Goal: Check status: Check status

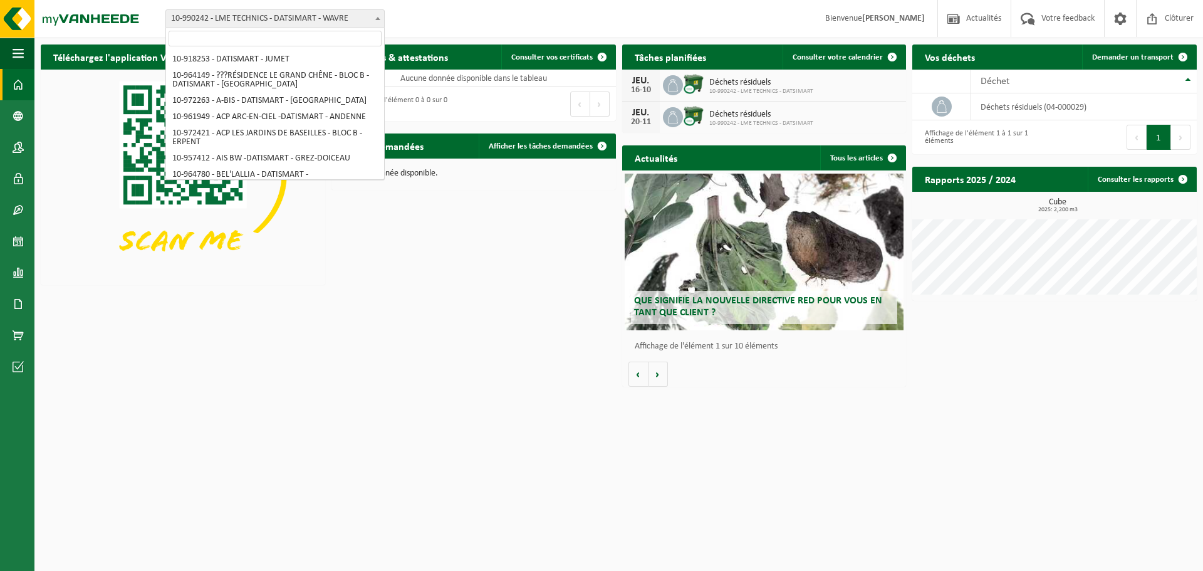
click at [301, 16] on span "10-990242 - LME TECHNICS - DATSIMART - WAVRE" at bounding box center [275, 19] width 218 height 18
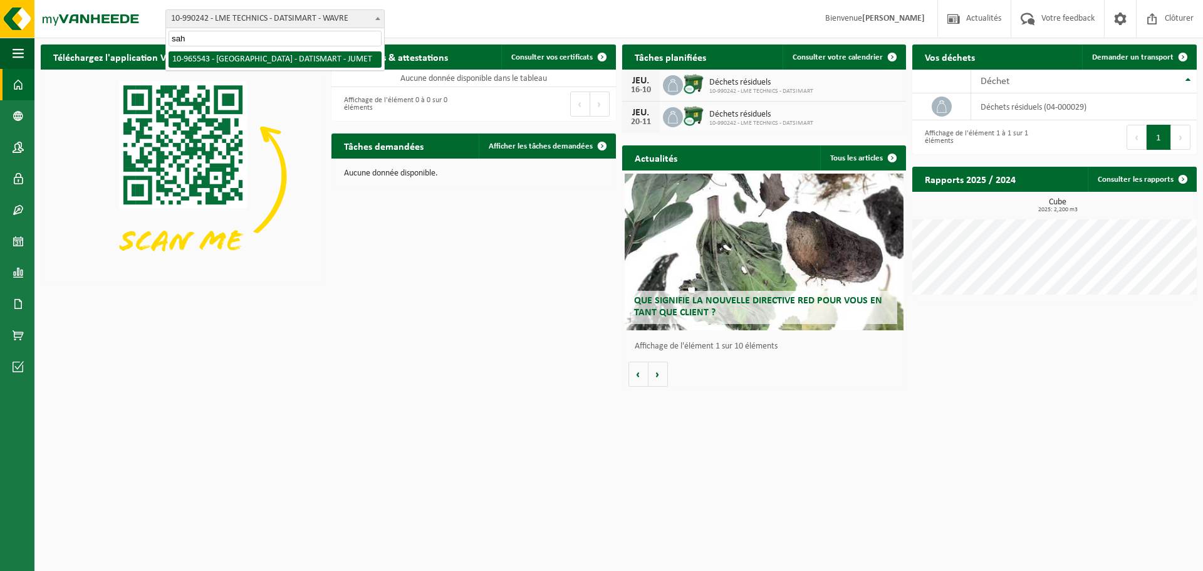
type input "sah"
select select "152386"
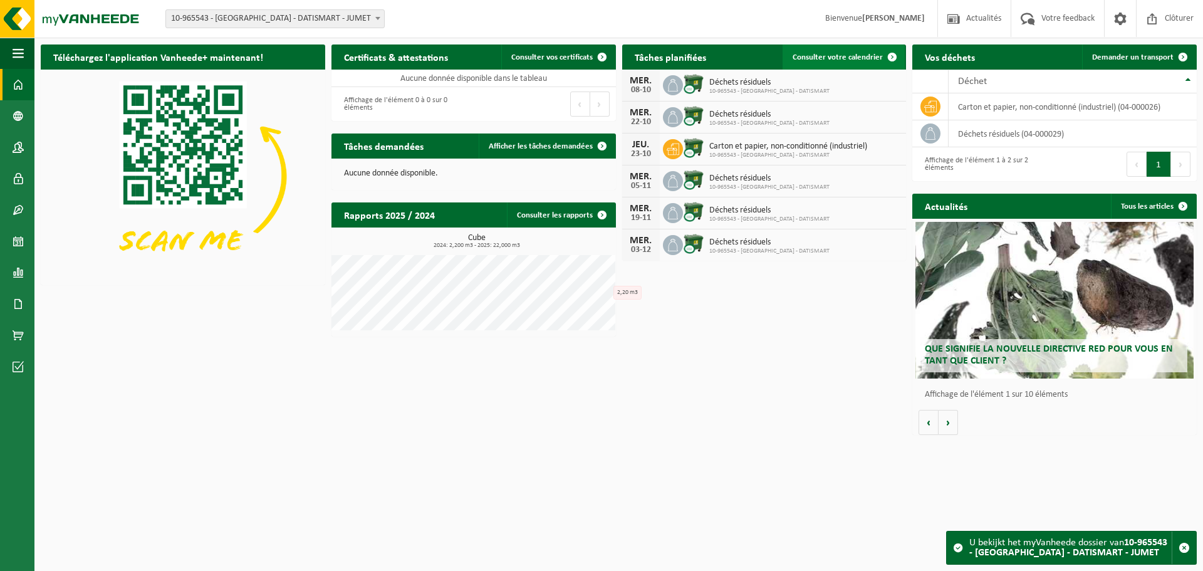
click at [886, 61] on span at bounding box center [892, 56] width 25 height 25
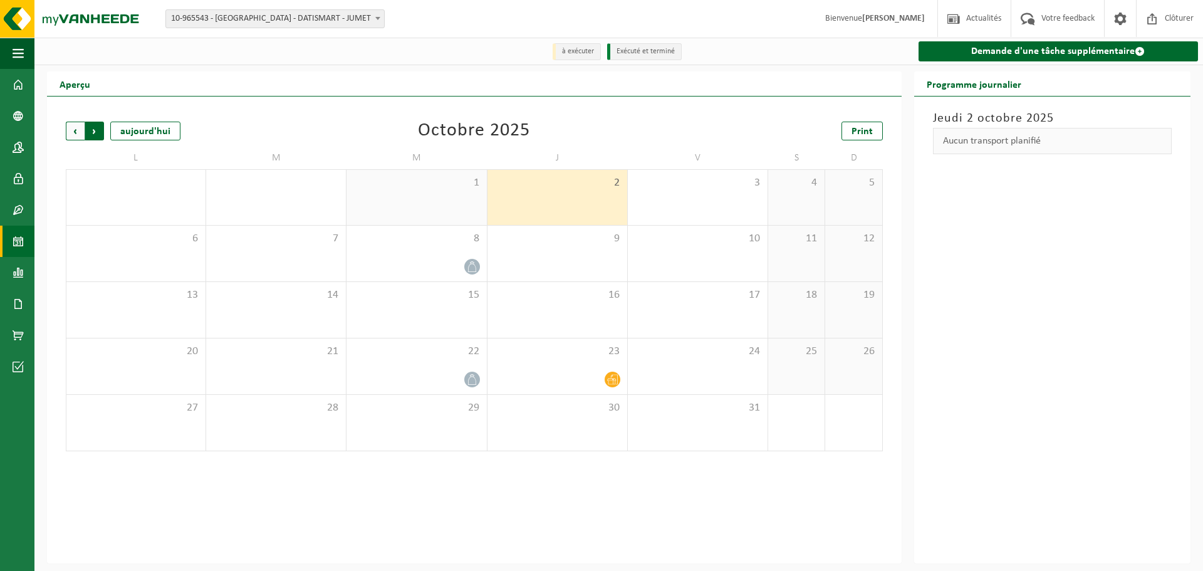
click at [74, 133] on span "Précédent" at bounding box center [75, 131] width 19 height 19
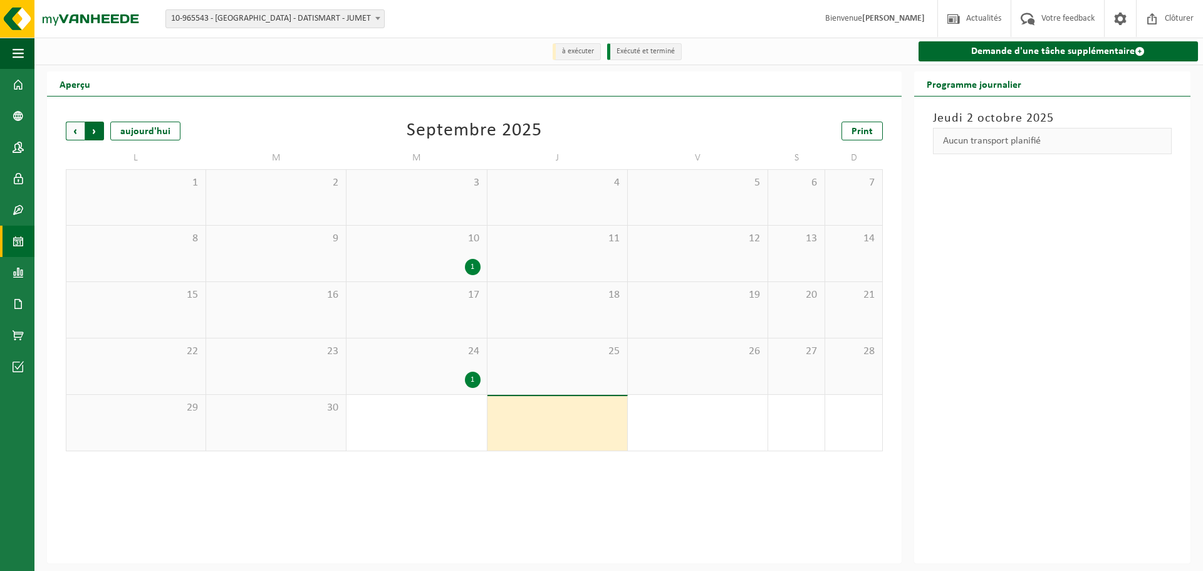
click at [73, 134] on span "Précédent" at bounding box center [75, 131] width 19 height 19
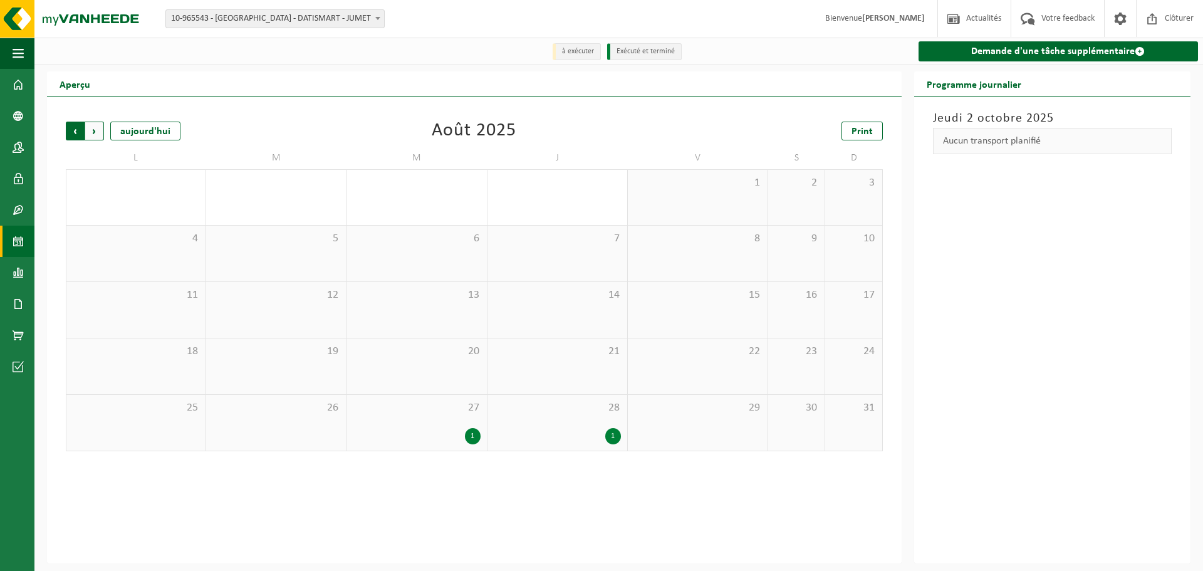
click at [95, 134] on span "Suivant" at bounding box center [94, 131] width 19 height 19
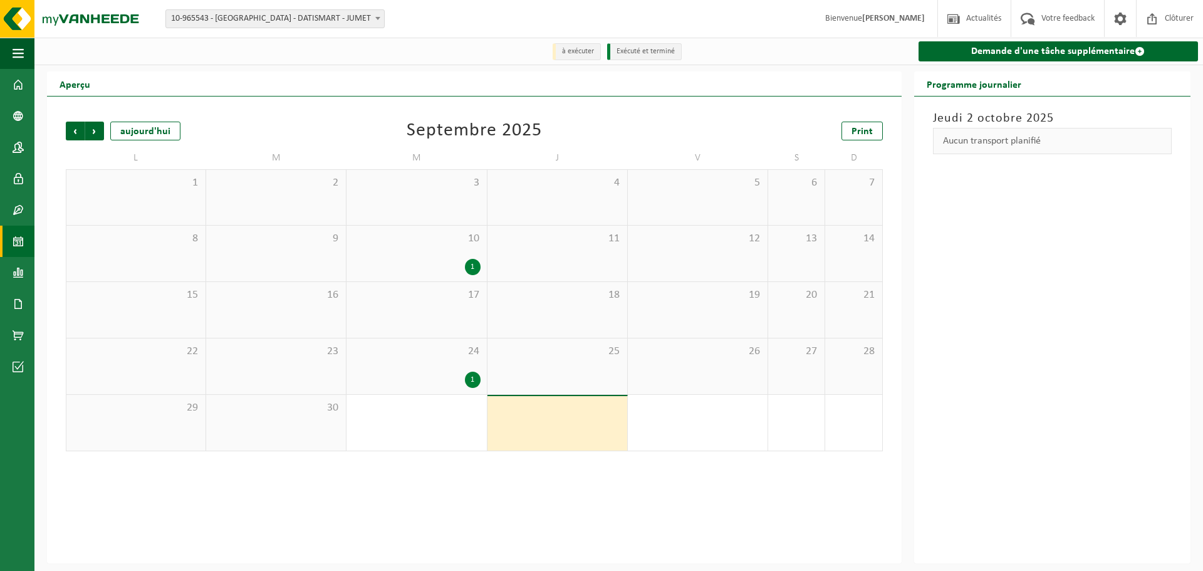
click at [95, 134] on span "Suivant" at bounding box center [94, 131] width 19 height 19
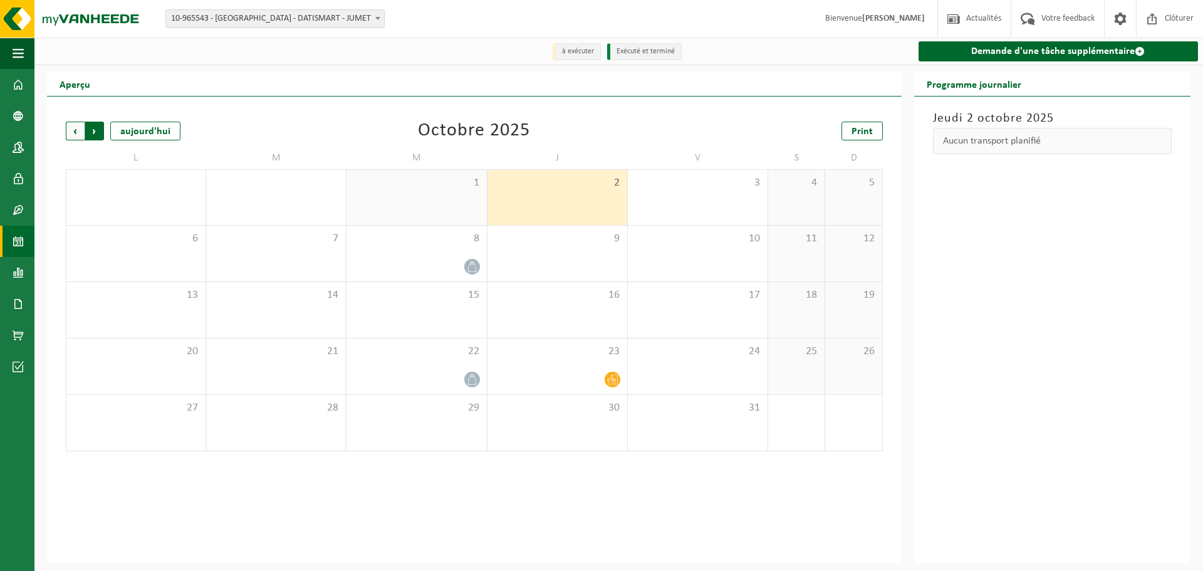
click at [69, 138] on span "Précédent" at bounding box center [75, 131] width 19 height 19
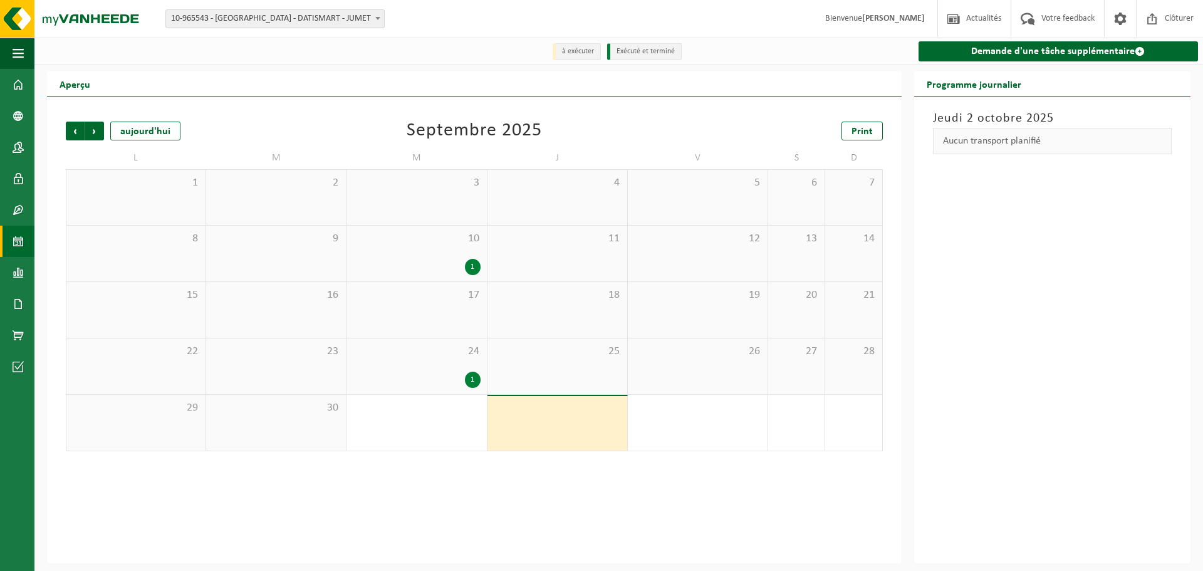
click at [69, 138] on span "Précédent" at bounding box center [75, 131] width 19 height 19
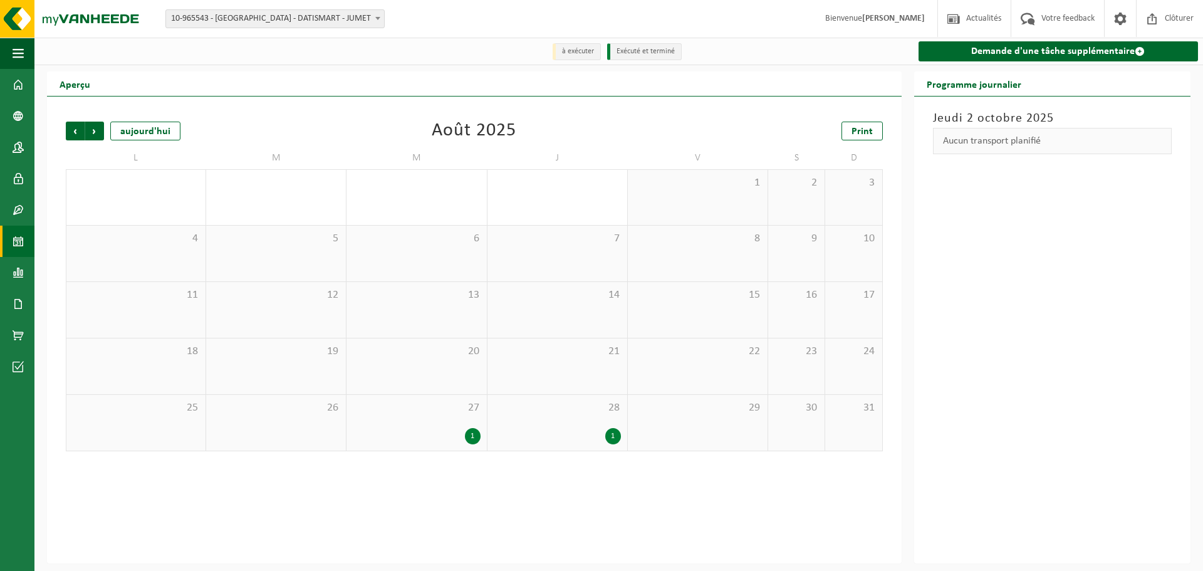
click at [549, 436] on div "1" at bounding box center [557, 436] width 127 height 16
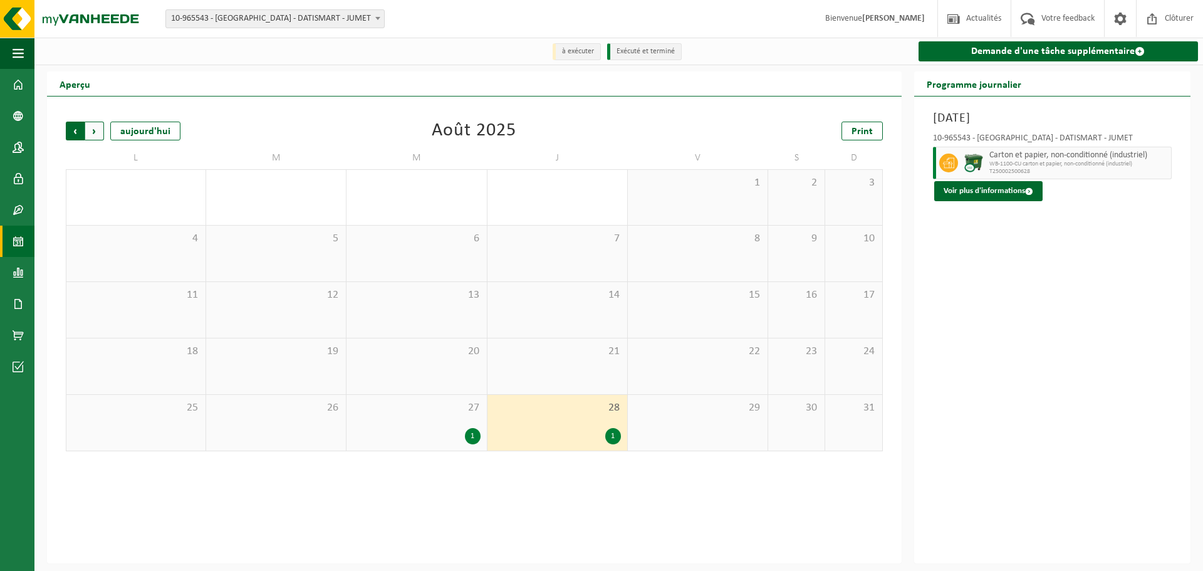
click at [100, 133] on span "Suivant" at bounding box center [94, 131] width 19 height 19
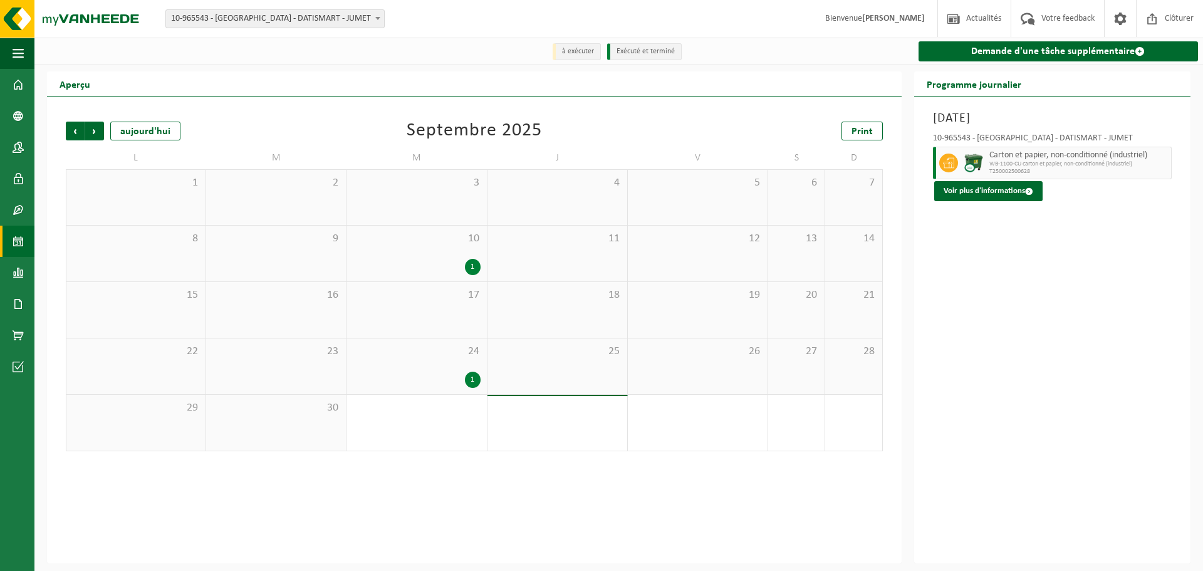
click at [558, 298] on span "18" at bounding box center [557, 295] width 127 height 14
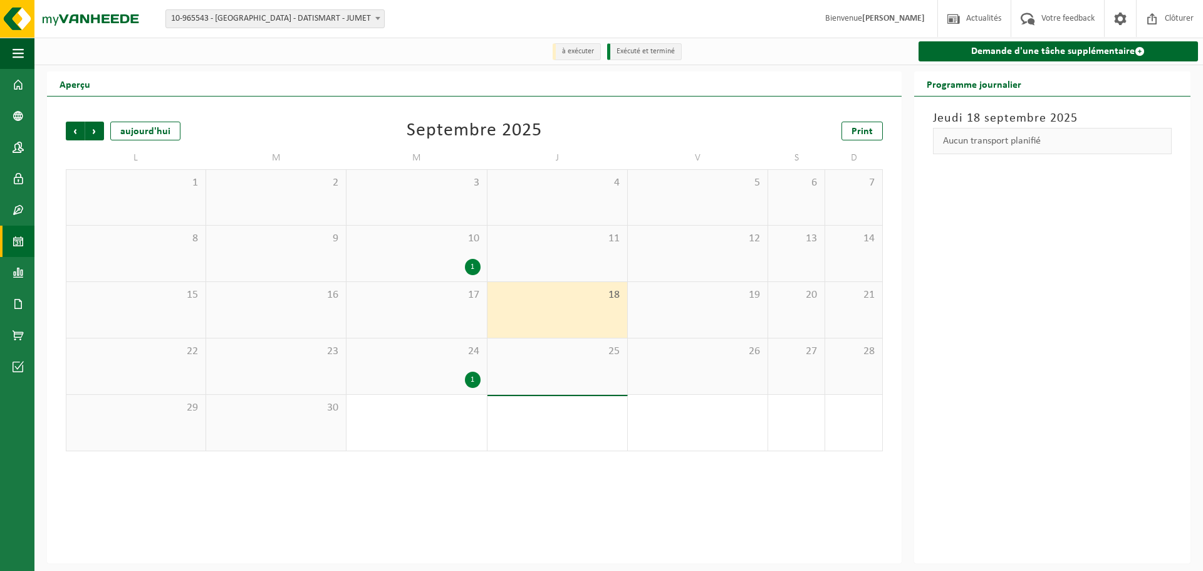
click at [560, 357] on span "25" at bounding box center [557, 352] width 127 height 14
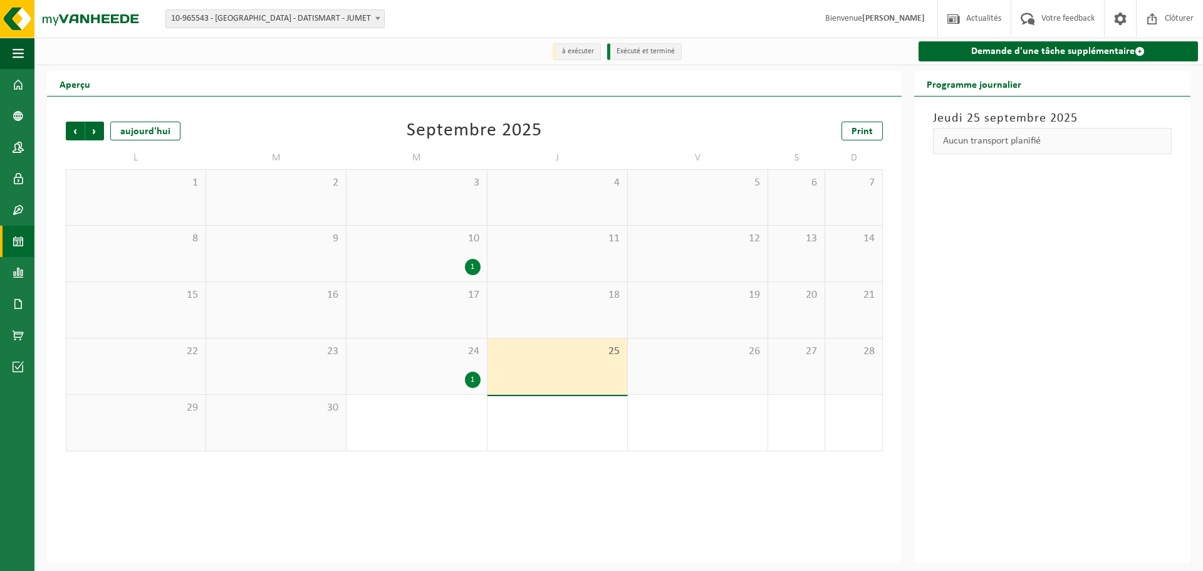
click at [481, 274] on div "10 1" at bounding box center [417, 254] width 140 height 56
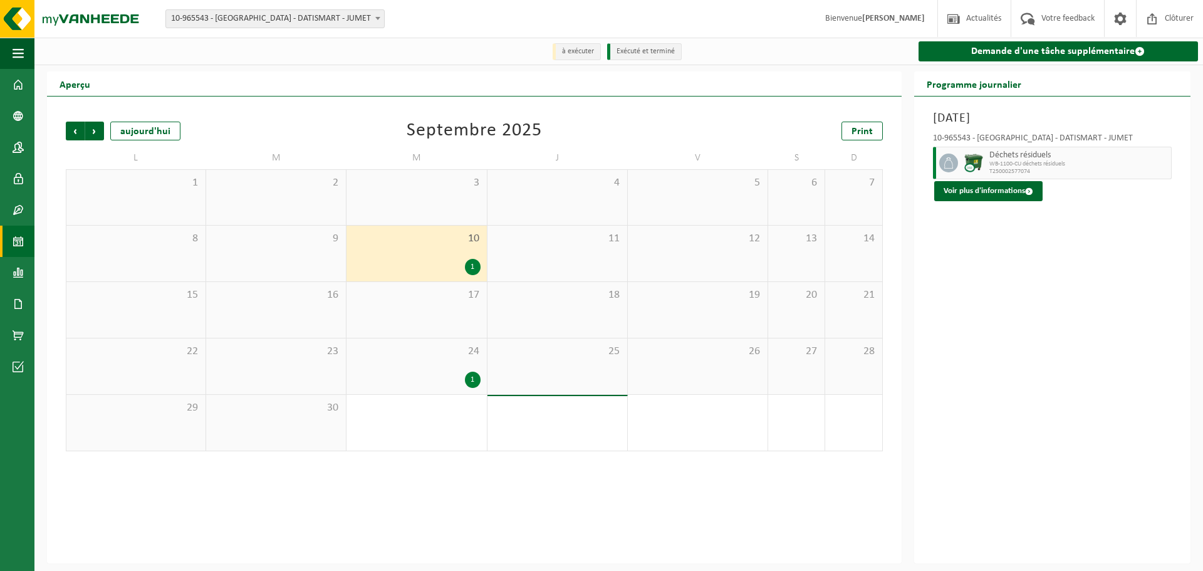
click at [433, 390] on div "24 1" at bounding box center [417, 366] width 140 height 56
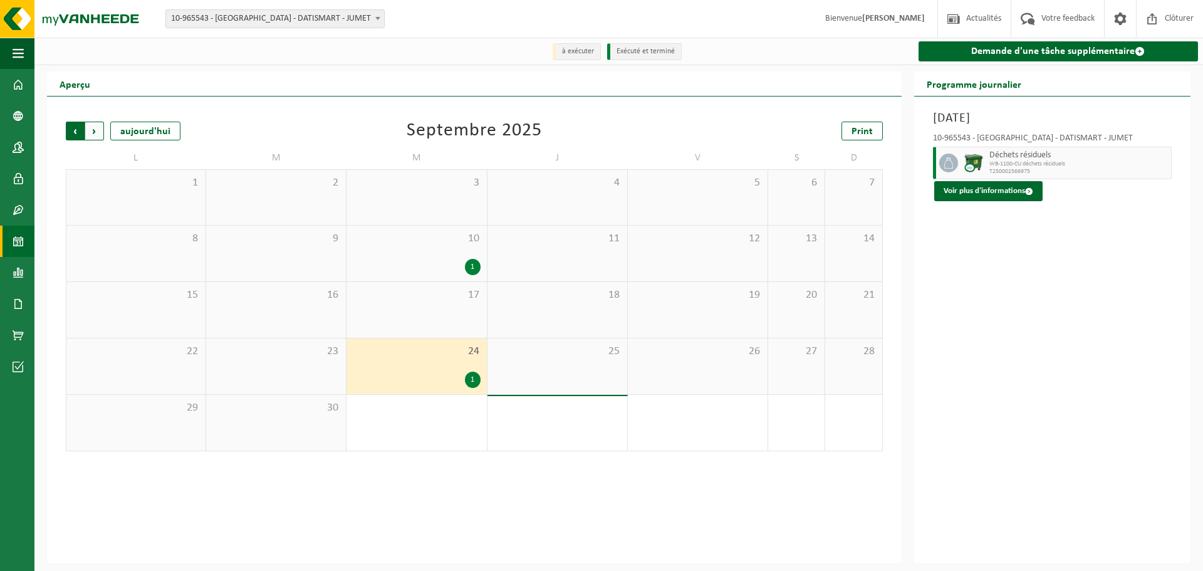
click at [89, 136] on span "Suivant" at bounding box center [94, 131] width 19 height 19
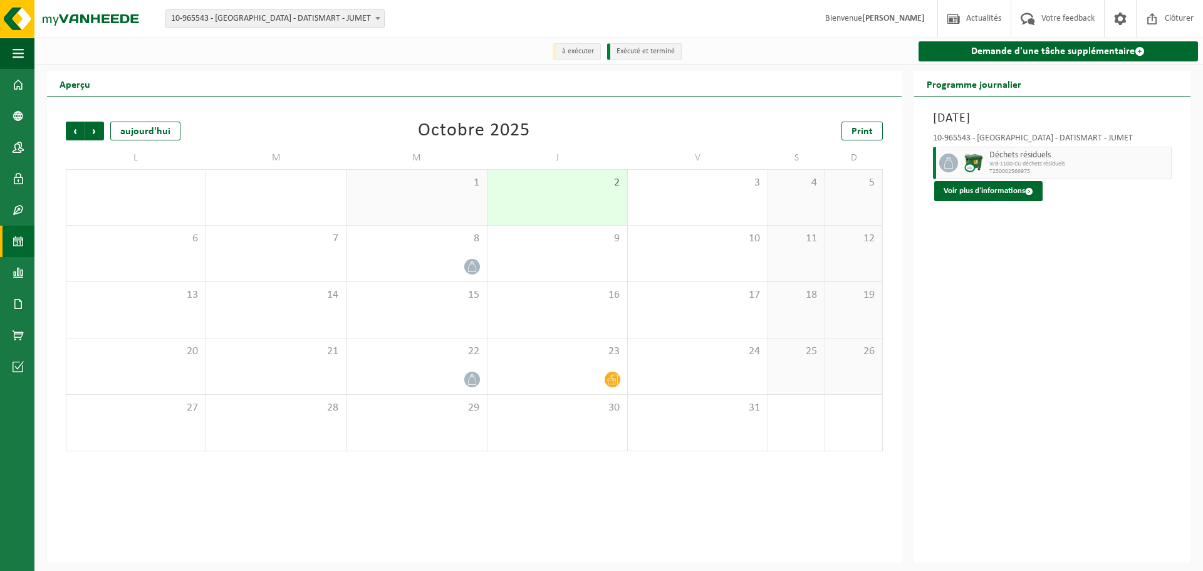
click at [89, 136] on span "Suivant" at bounding box center [94, 131] width 19 height 19
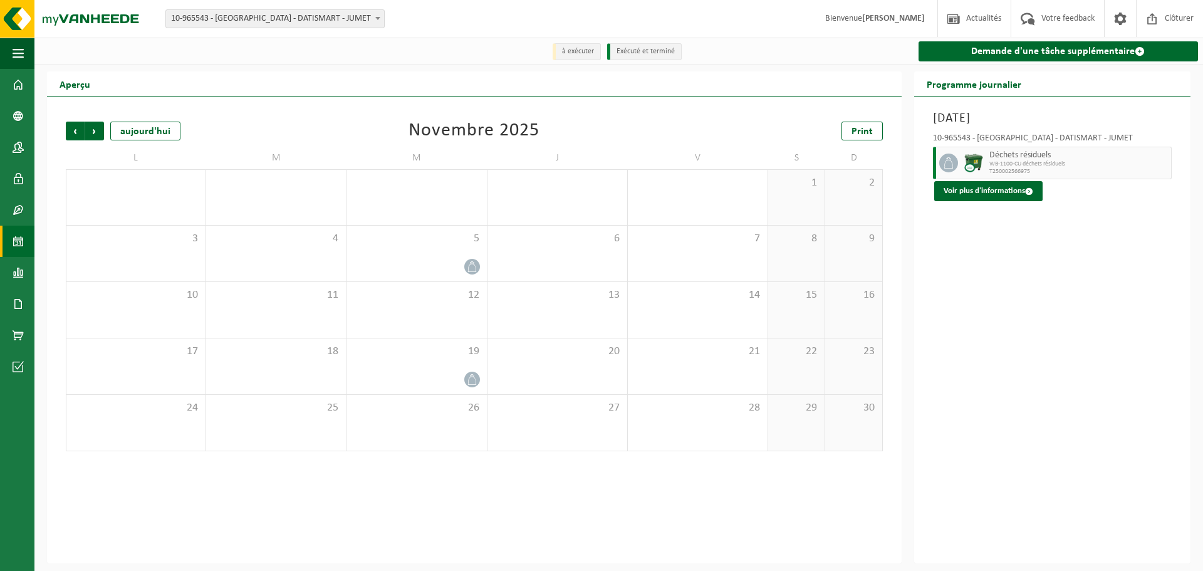
click at [89, 136] on span "Suivant" at bounding box center [94, 131] width 19 height 19
click at [73, 132] on span "Précédent" at bounding box center [75, 131] width 19 height 19
click at [543, 372] on div "20" at bounding box center [558, 366] width 140 height 56
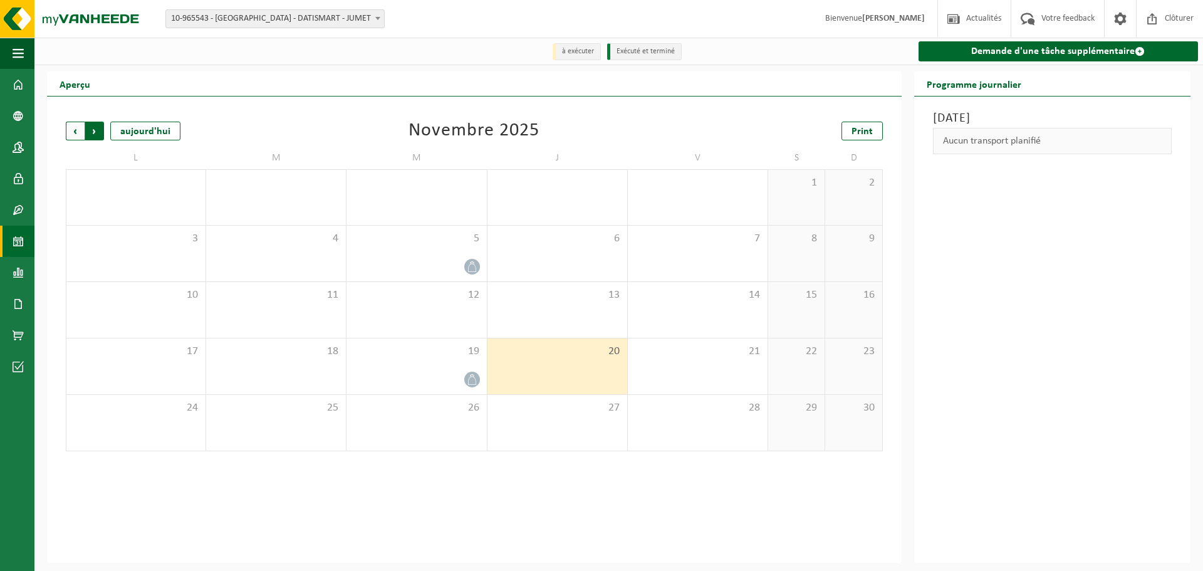
click at [71, 137] on span "Précédent" at bounding box center [75, 131] width 19 height 19
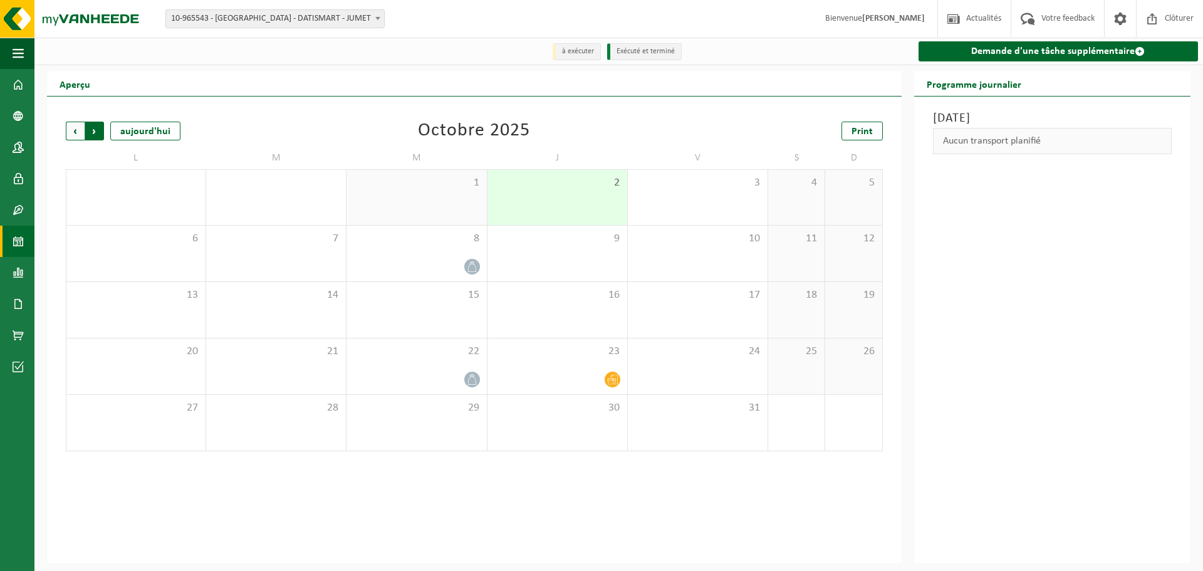
click at [71, 132] on span "Précédent" at bounding box center [75, 131] width 19 height 19
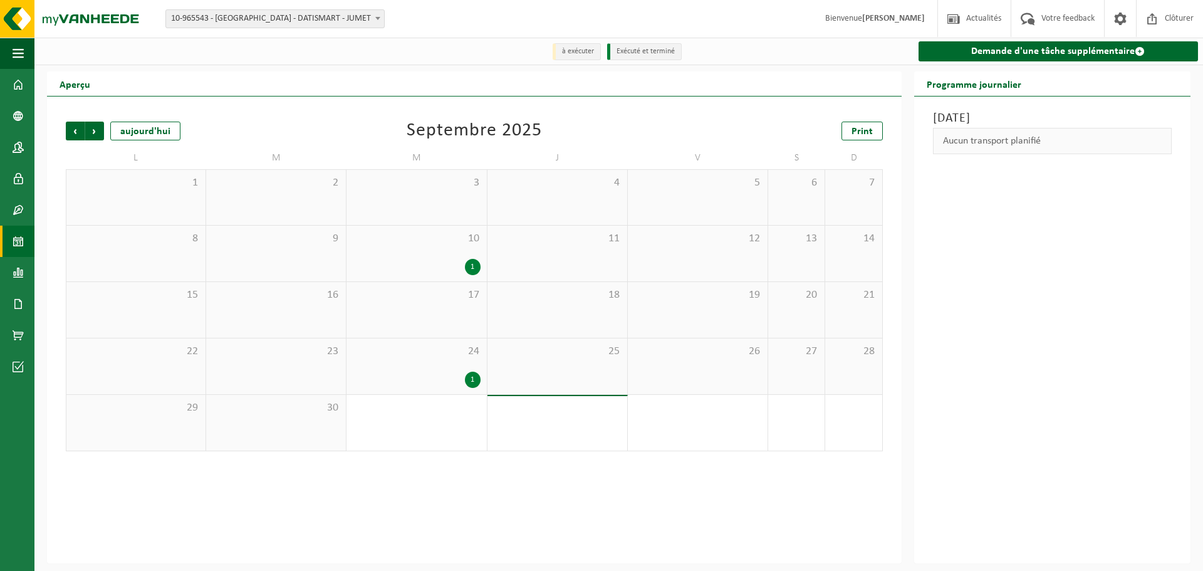
click at [71, 132] on span "Précédent" at bounding box center [75, 131] width 19 height 19
click at [595, 377] on div "1" at bounding box center [557, 380] width 127 height 16
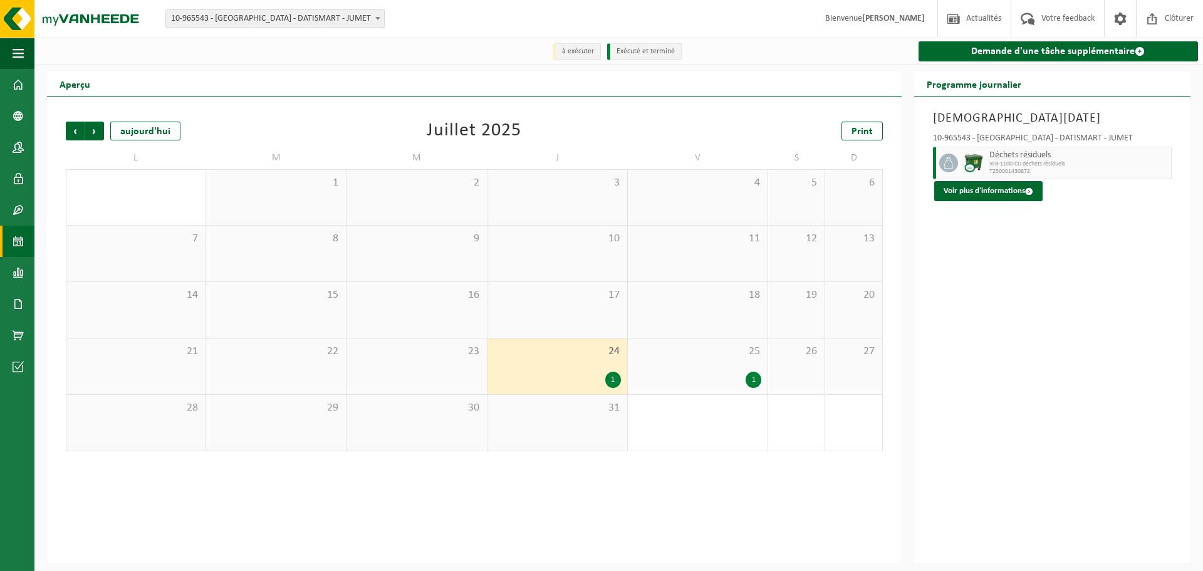
click at [694, 370] on div "25 1" at bounding box center [698, 366] width 140 height 56
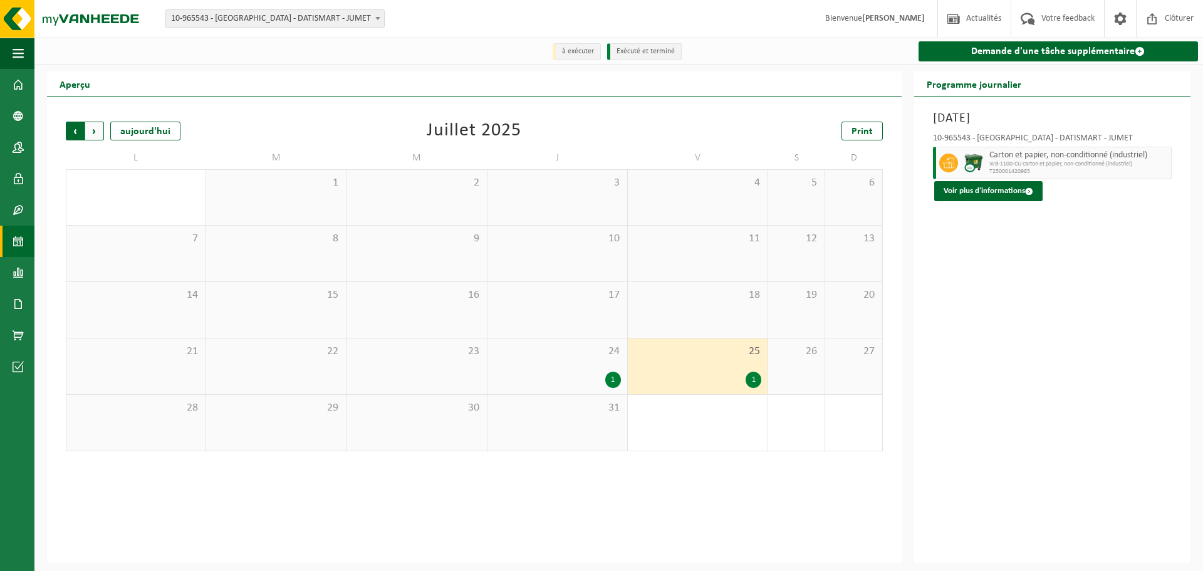
click at [98, 132] on span "Suivant" at bounding box center [94, 131] width 19 height 19
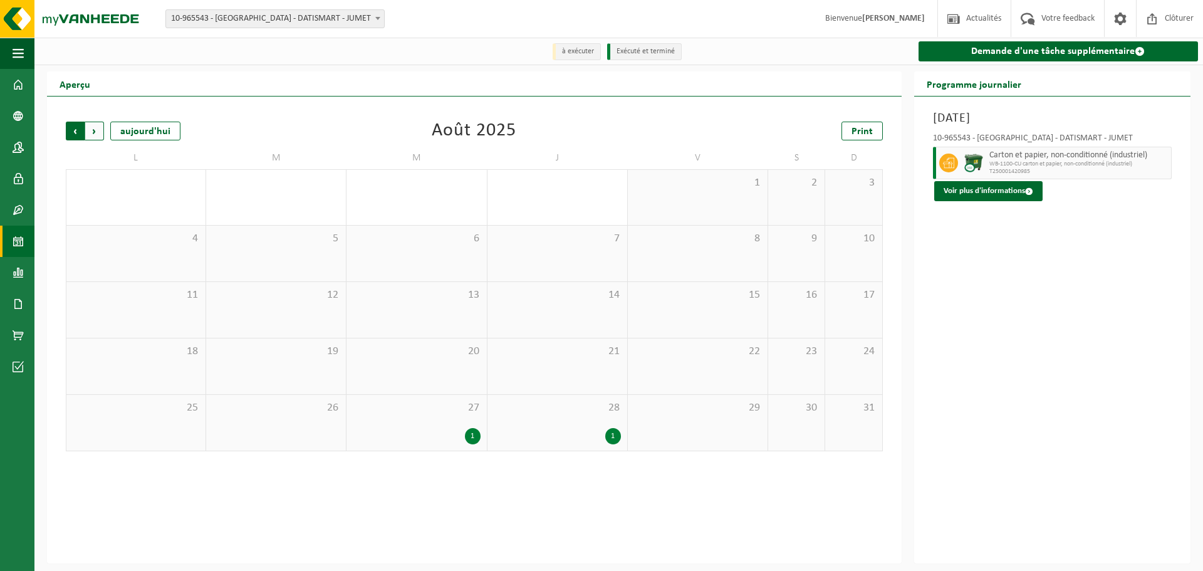
click at [102, 136] on span "Suivant" at bounding box center [94, 131] width 19 height 19
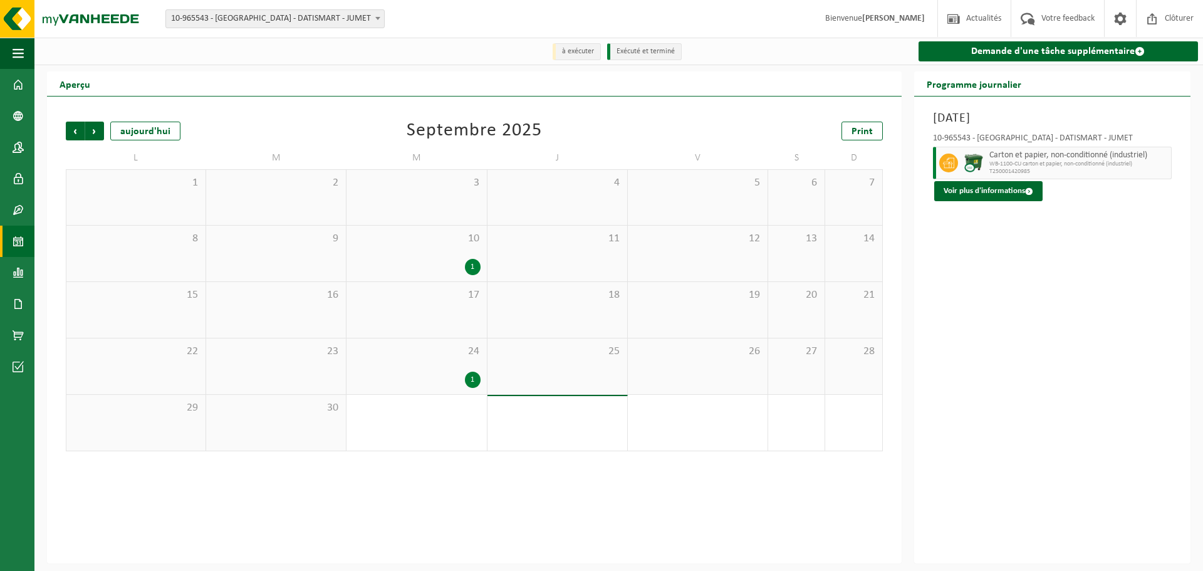
click at [674, 367] on div "26" at bounding box center [698, 366] width 140 height 56
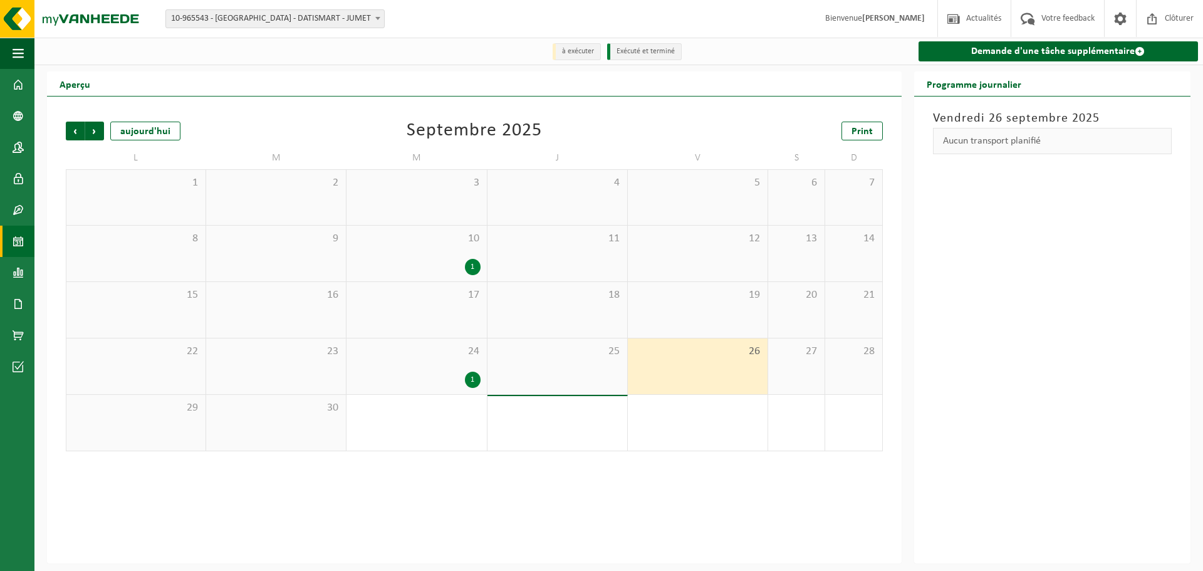
click at [534, 369] on div "25" at bounding box center [558, 366] width 140 height 56
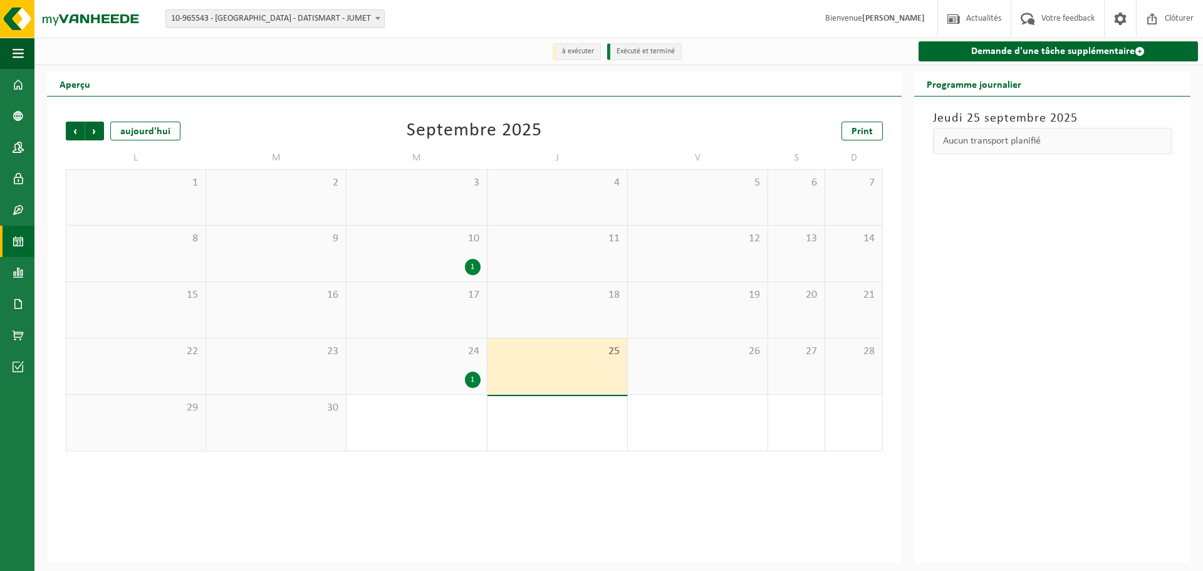
click at [442, 377] on div "1" at bounding box center [416, 380] width 127 height 16
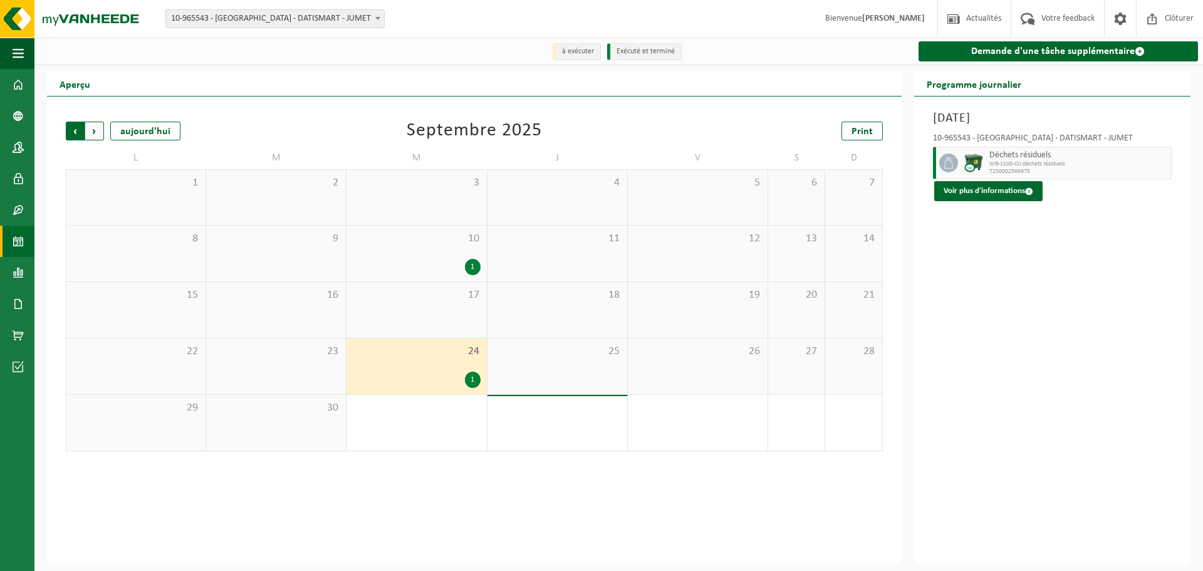
click at [97, 132] on span "Suivant" at bounding box center [94, 131] width 19 height 19
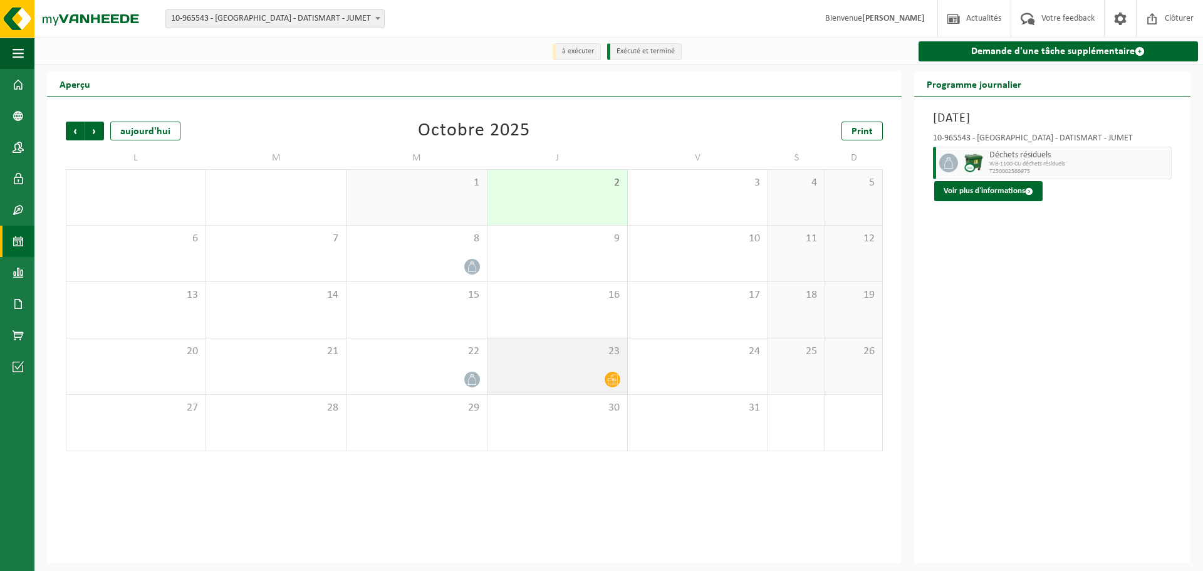
click at [565, 370] on div "23" at bounding box center [558, 366] width 140 height 56
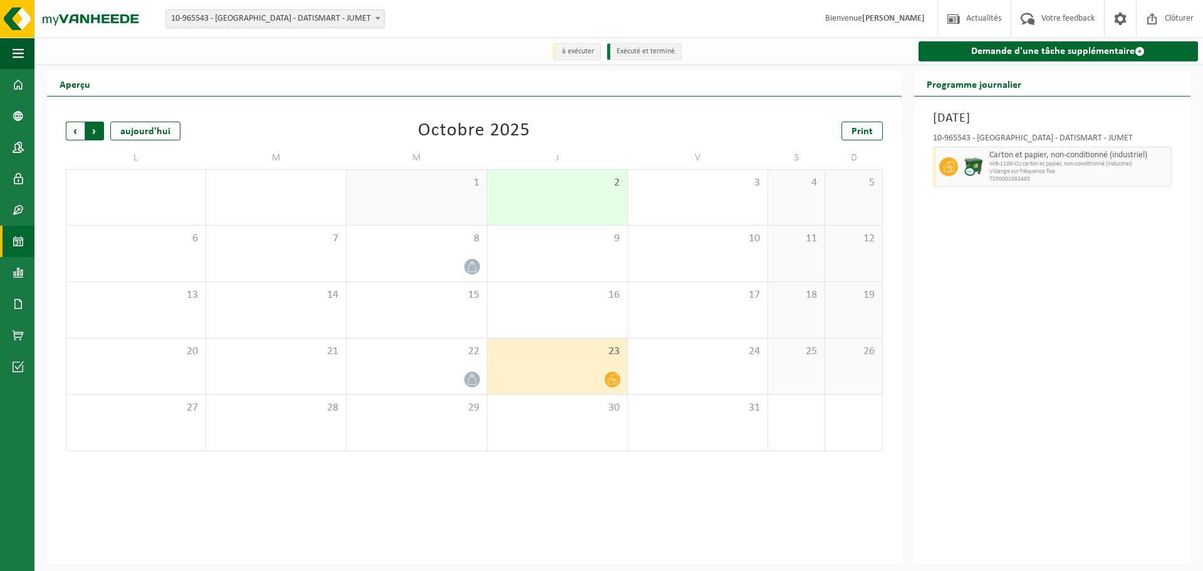
click at [77, 135] on span "Précédent" at bounding box center [75, 131] width 19 height 19
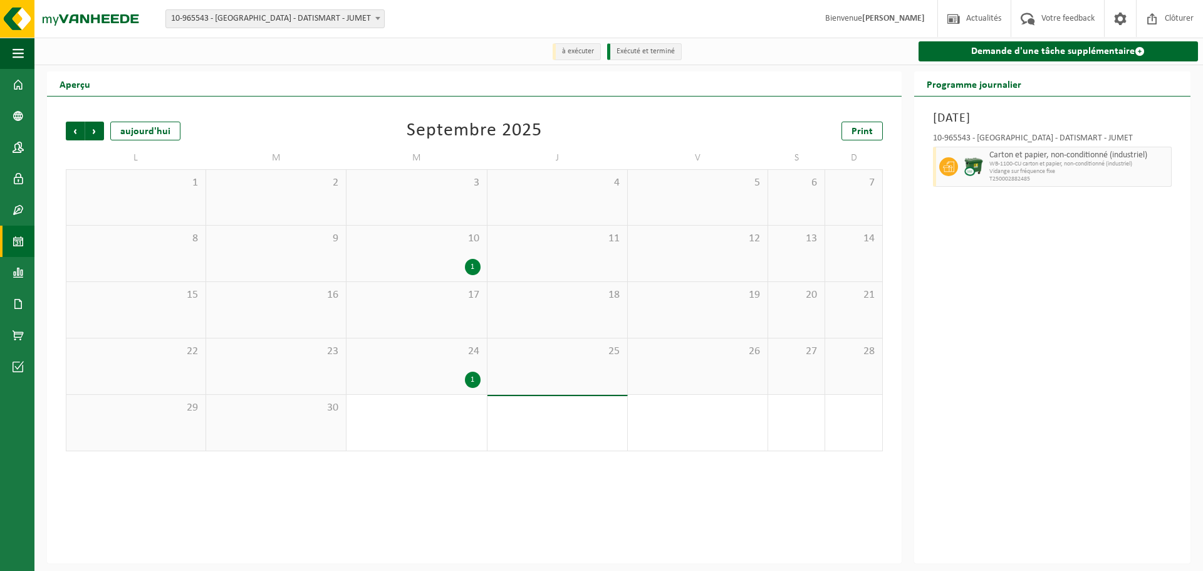
click at [461, 362] on div "24 1" at bounding box center [417, 366] width 140 height 56
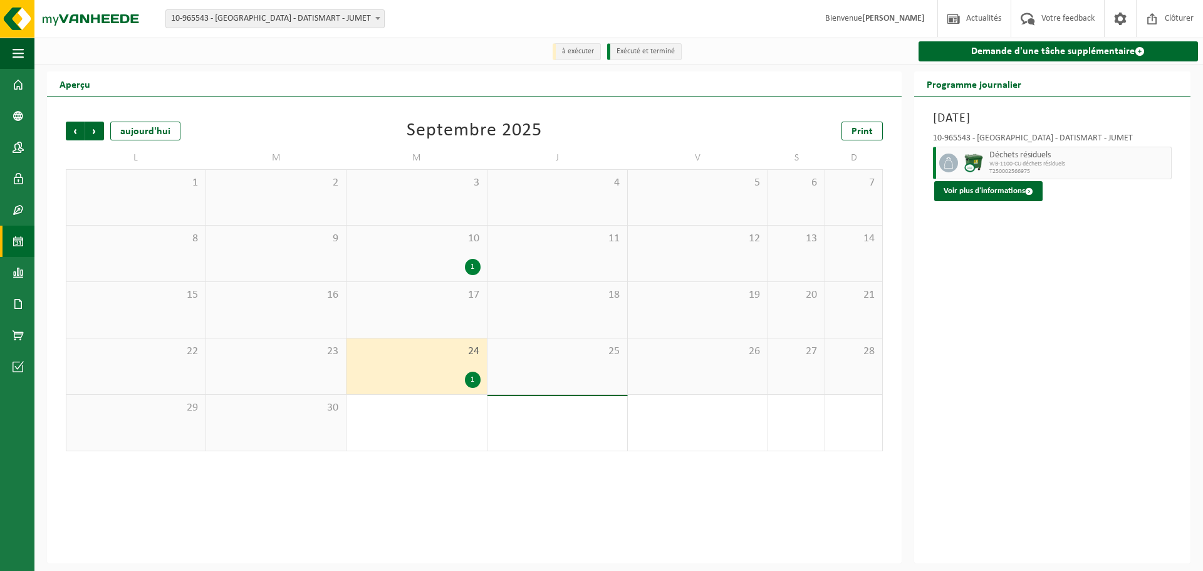
click at [68, 142] on div "Précédent Suivant [DATE] [DATE] Print L M M J V S D 1 2 3 4 5 6 7 8 9 10 1 11 1…" at bounding box center [475, 286] width 830 height 355
click at [71, 135] on span "Précédent" at bounding box center [75, 131] width 19 height 19
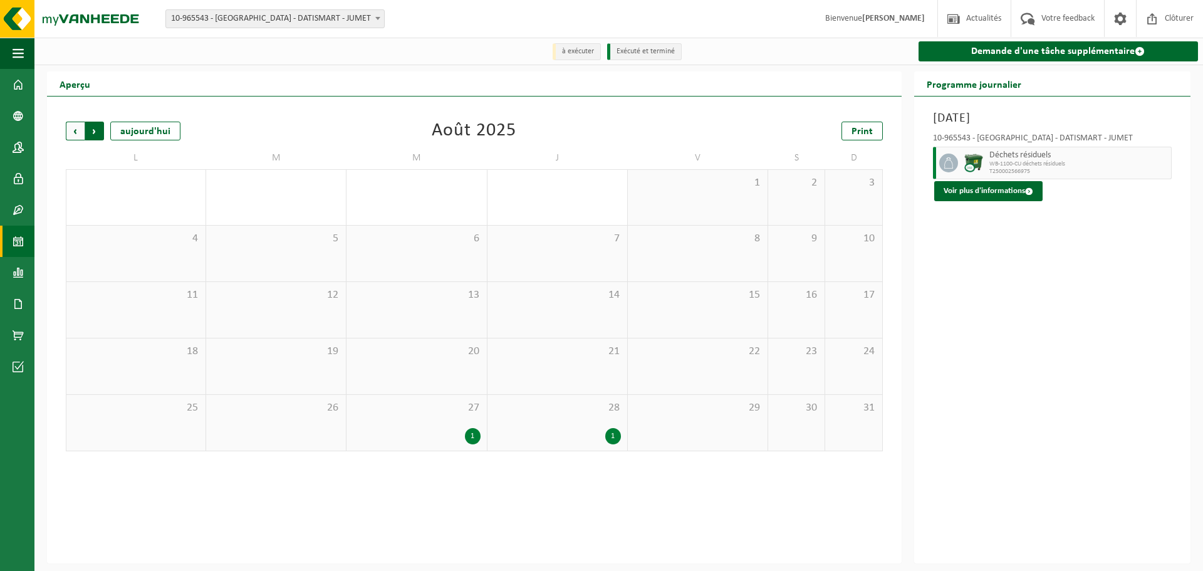
click at [74, 132] on span "Précédent" at bounding box center [75, 131] width 19 height 19
click at [93, 131] on span "Suivant" at bounding box center [94, 131] width 19 height 19
click at [73, 140] on span "Précédent" at bounding box center [75, 131] width 19 height 19
click at [73, 139] on span "Précédent" at bounding box center [75, 131] width 19 height 19
click at [94, 137] on span "Suivant" at bounding box center [94, 131] width 19 height 19
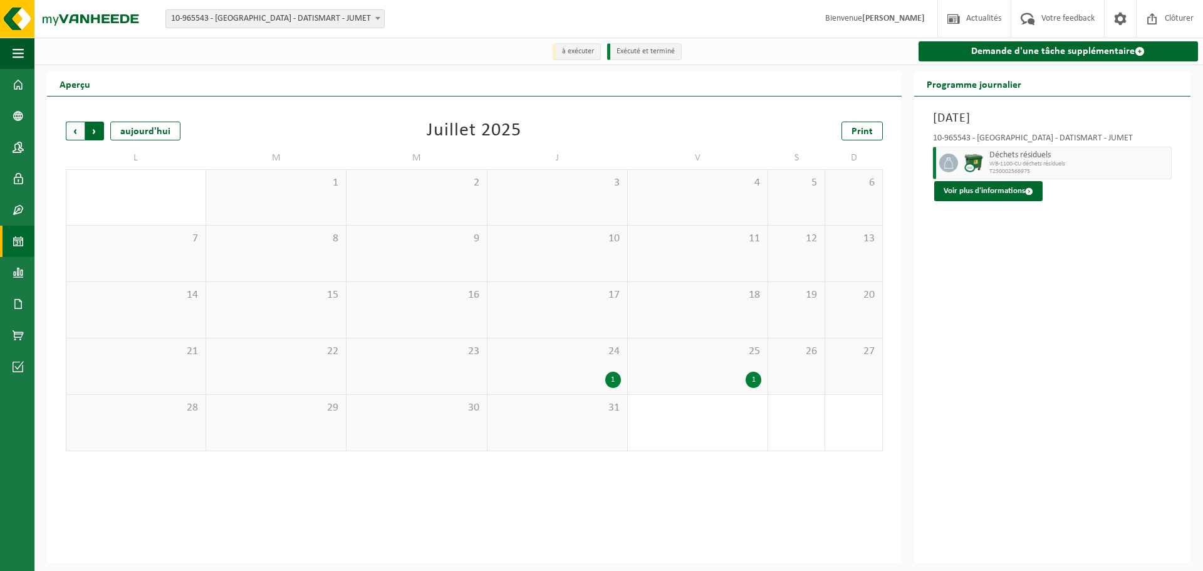
click at [76, 139] on span "Précédent" at bounding box center [75, 131] width 19 height 19
click at [76, 138] on span "Précédent" at bounding box center [75, 131] width 19 height 19
click at [100, 139] on span "Suivant" at bounding box center [94, 131] width 19 height 19
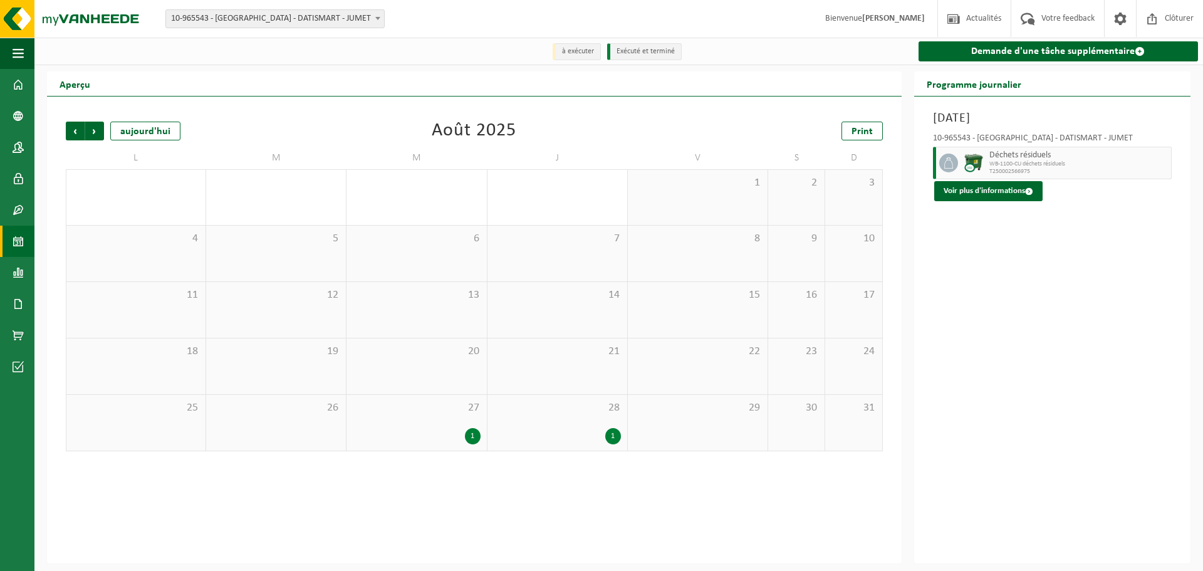
click at [100, 139] on span "Suivant" at bounding box center [94, 131] width 19 height 19
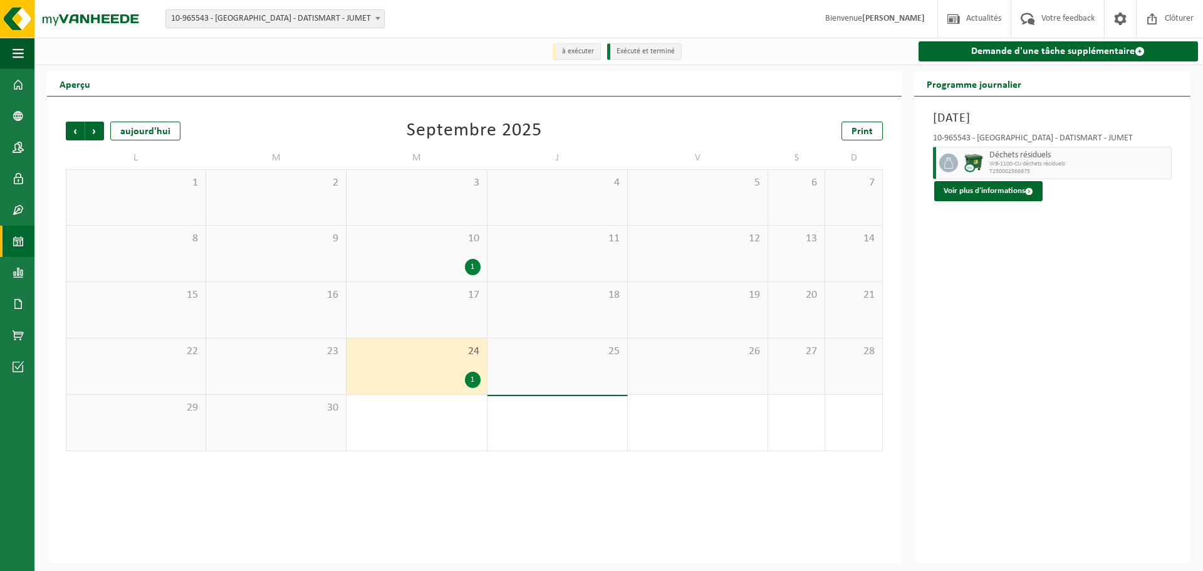
click at [578, 365] on div "25" at bounding box center [558, 366] width 140 height 56
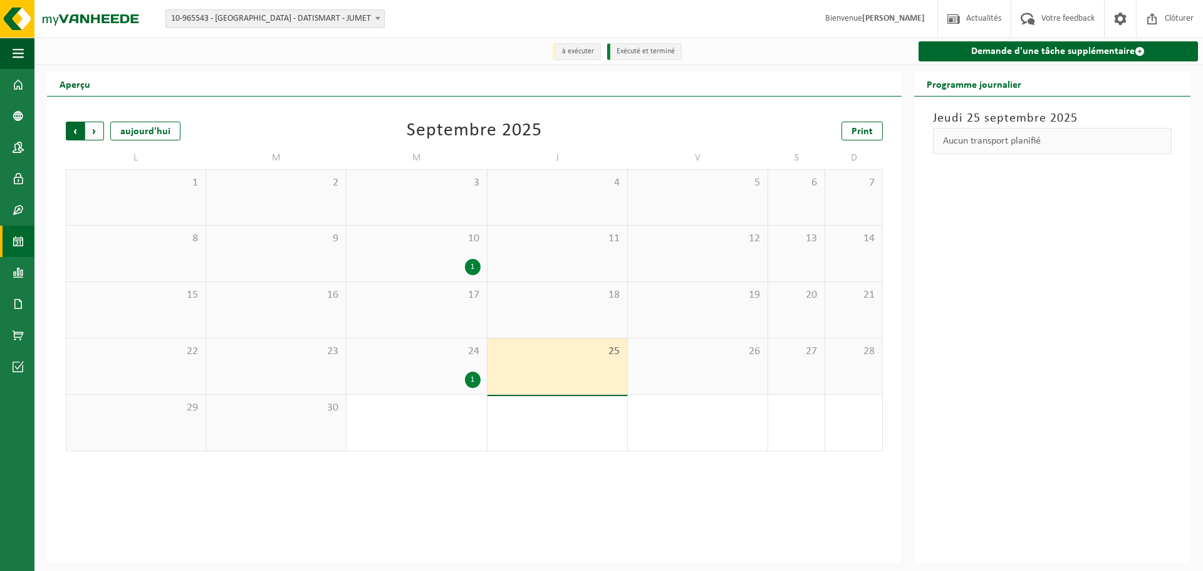
click at [101, 137] on span "Suivant" at bounding box center [94, 131] width 19 height 19
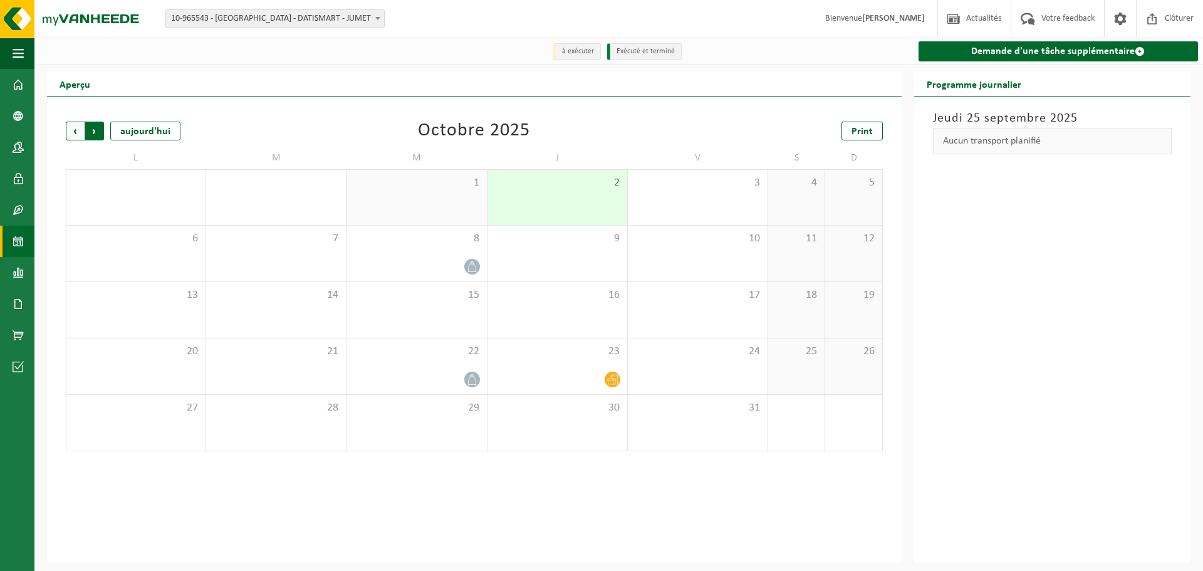
click at [73, 130] on span "Précédent" at bounding box center [75, 131] width 19 height 19
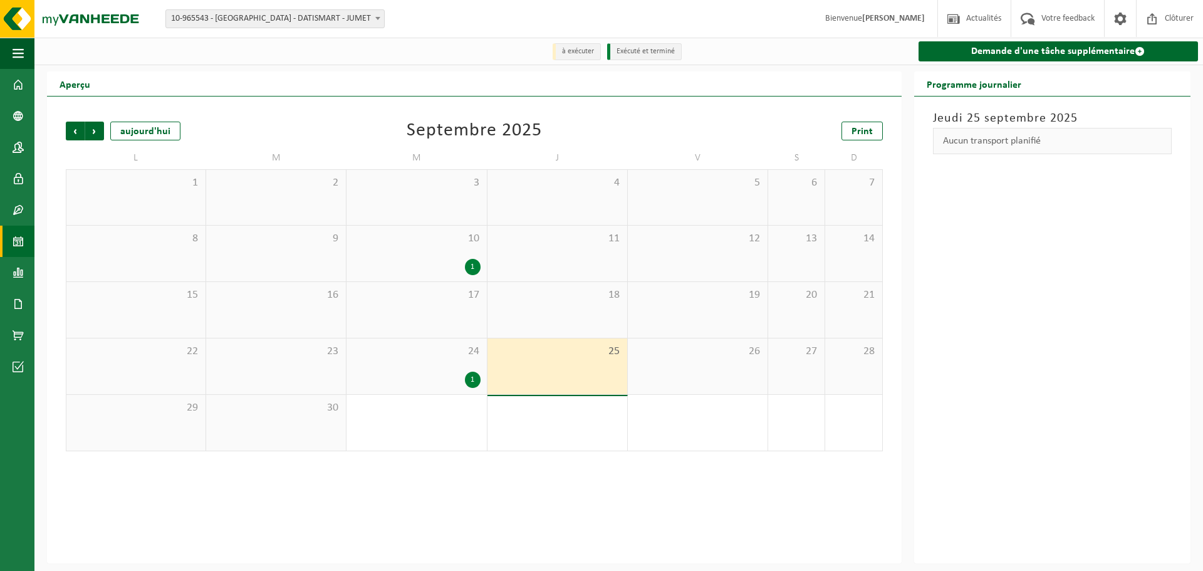
click at [434, 358] on span "24" at bounding box center [416, 352] width 127 height 14
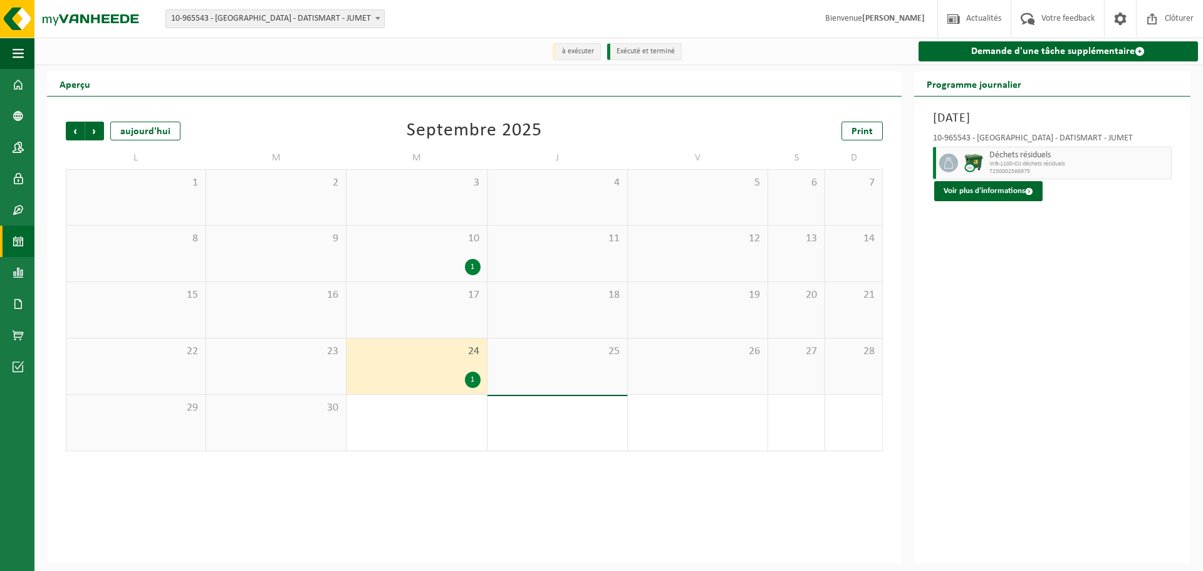
click at [593, 374] on div "25" at bounding box center [558, 366] width 140 height 56
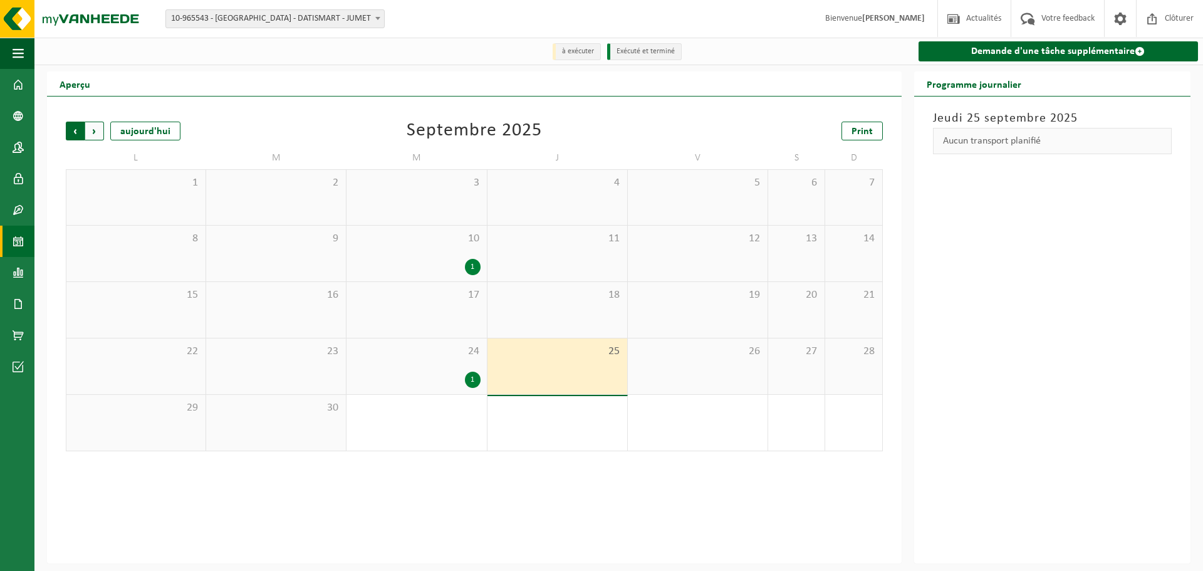
click at [97, 135] on span "Suivant" at bounding box center [94, 131] width 19 height 19
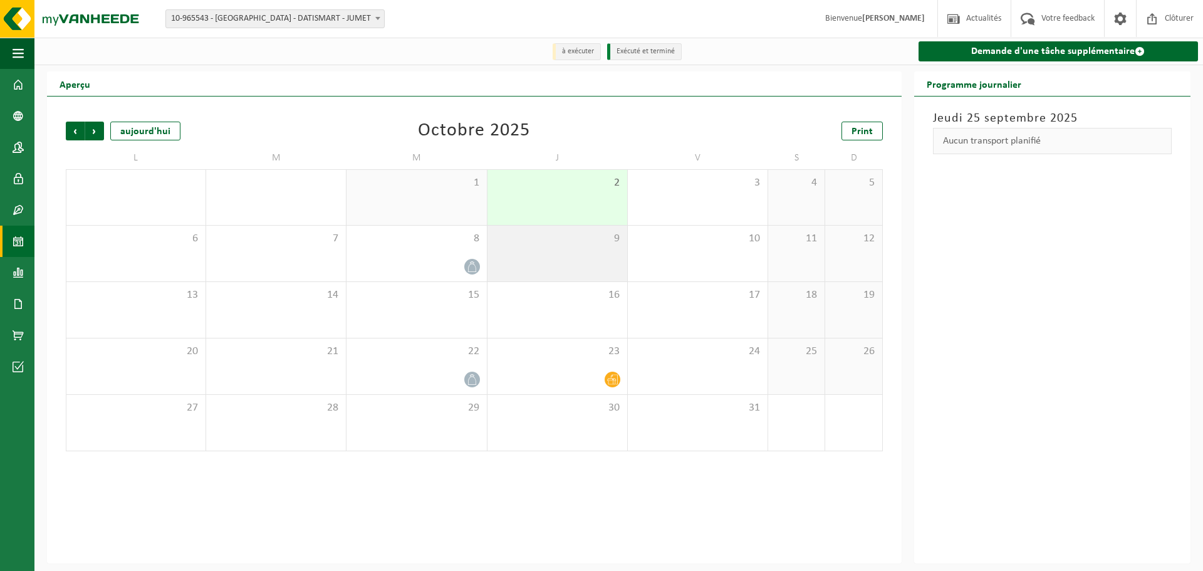
click at [591, 248] on div "9" at bounding box center [558, 254] width 140 height 56
click at [97, 132] on span "Suivant" at bounding box center [94, 131] width 19 height 19
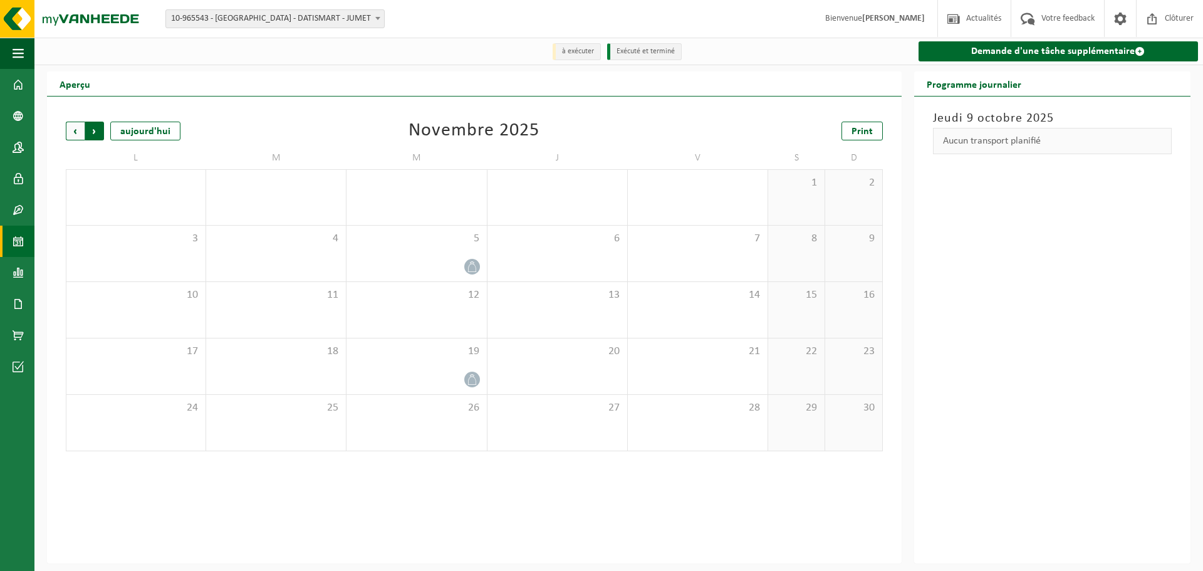
click at [72, 132] on span "Précédent" at bounding box center [75, 131] width 19 height 19
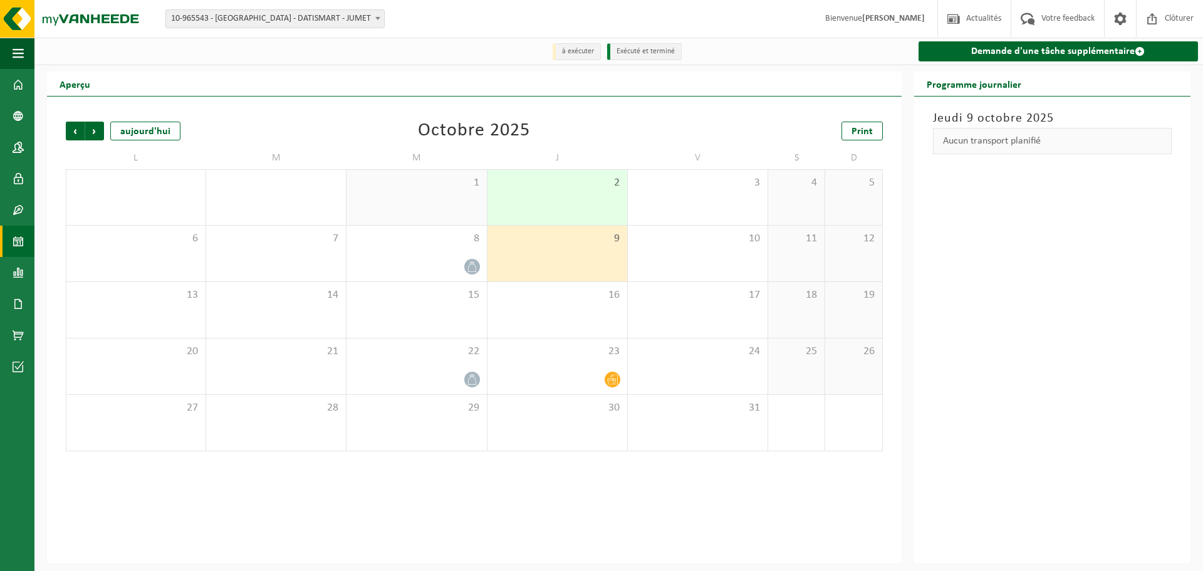
click at [72, 132] on span "Précédent" at bounding box center [75, 131] width 19 height 19
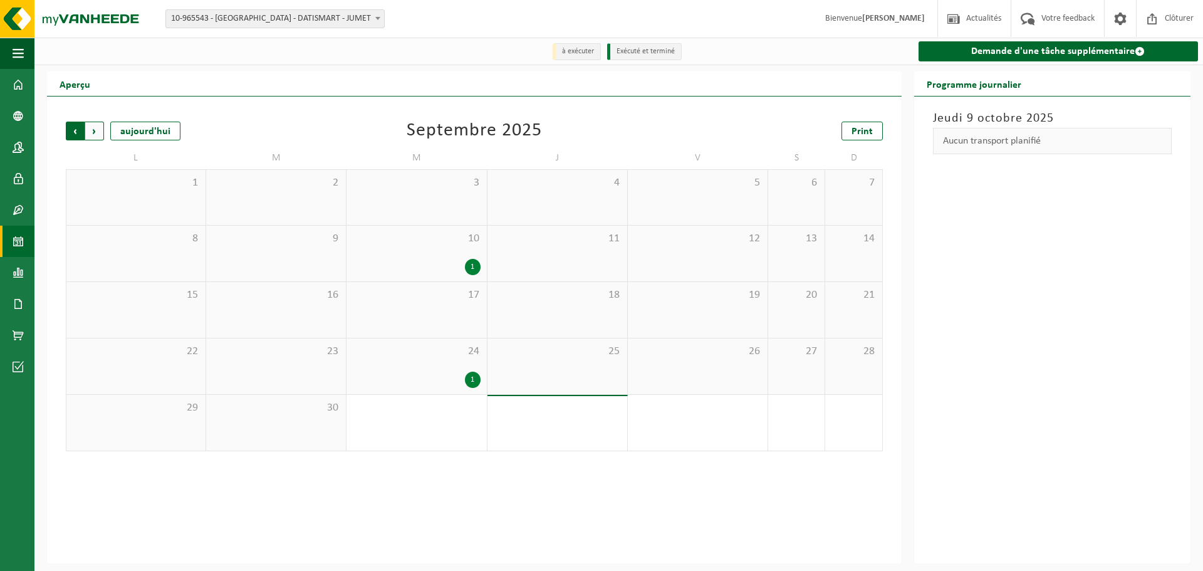
click at [98, 132] on span "Suivant" at bounding box center [94, 131] width 19 height 19
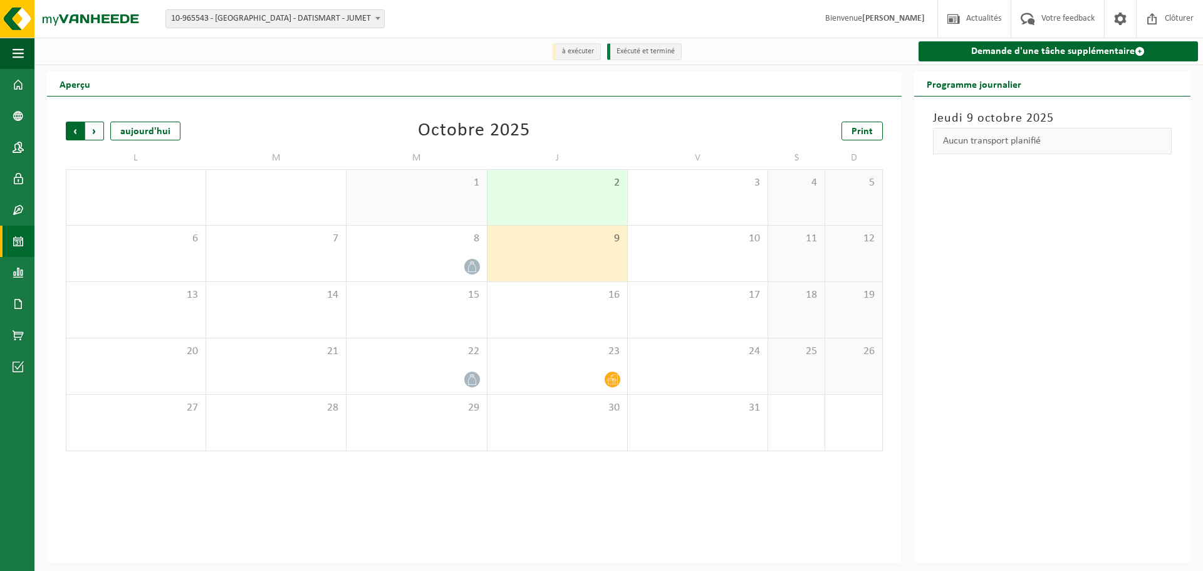
click at [95, 132] on span "Suivant" at bounding box center [94, 131] width 19 height 19
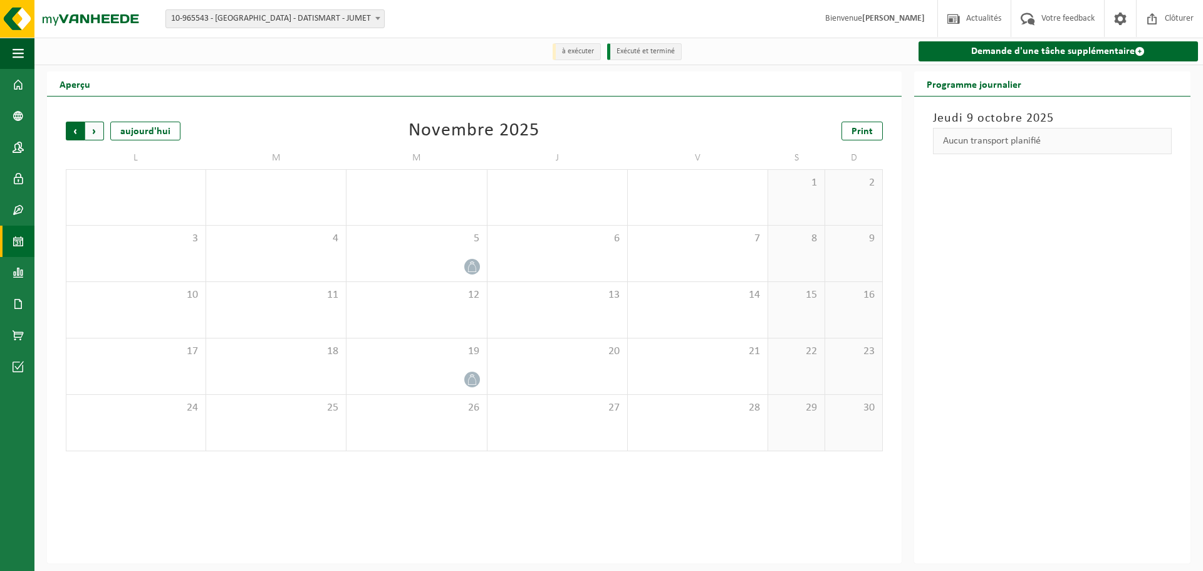
click at [92, 134] on span "Suivant" at bounding box center [94, 131] width 19 height 19
click at [71, 137] on span "Précédent" at bounding box center [75, 131] width 19 height 19
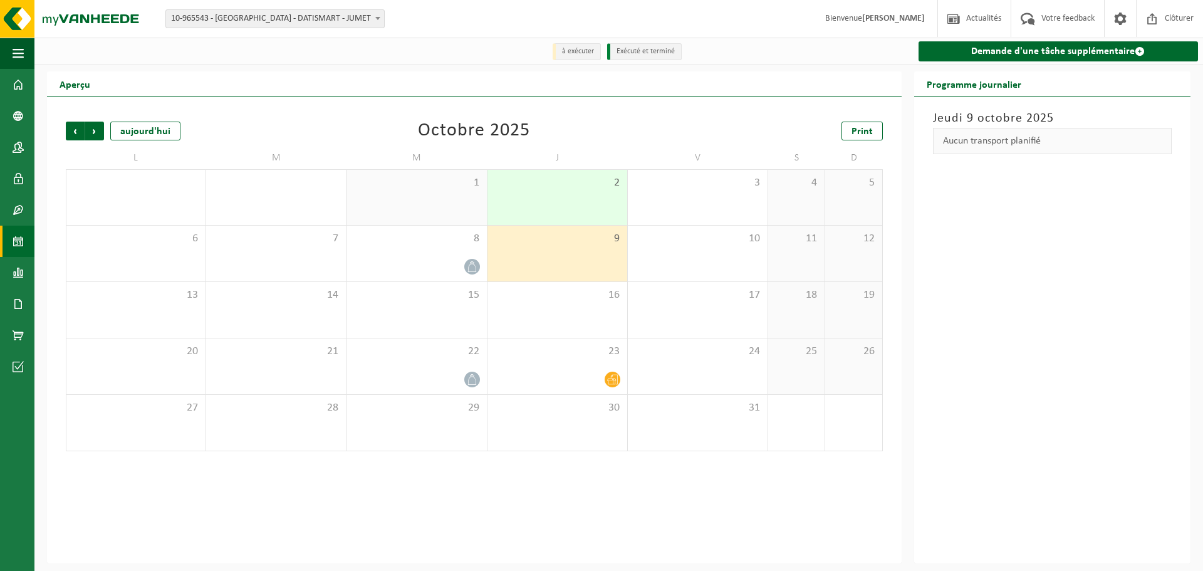
click at [71, 137] on span "Précédent" at bounding box center [75, 131] width 19 height 19
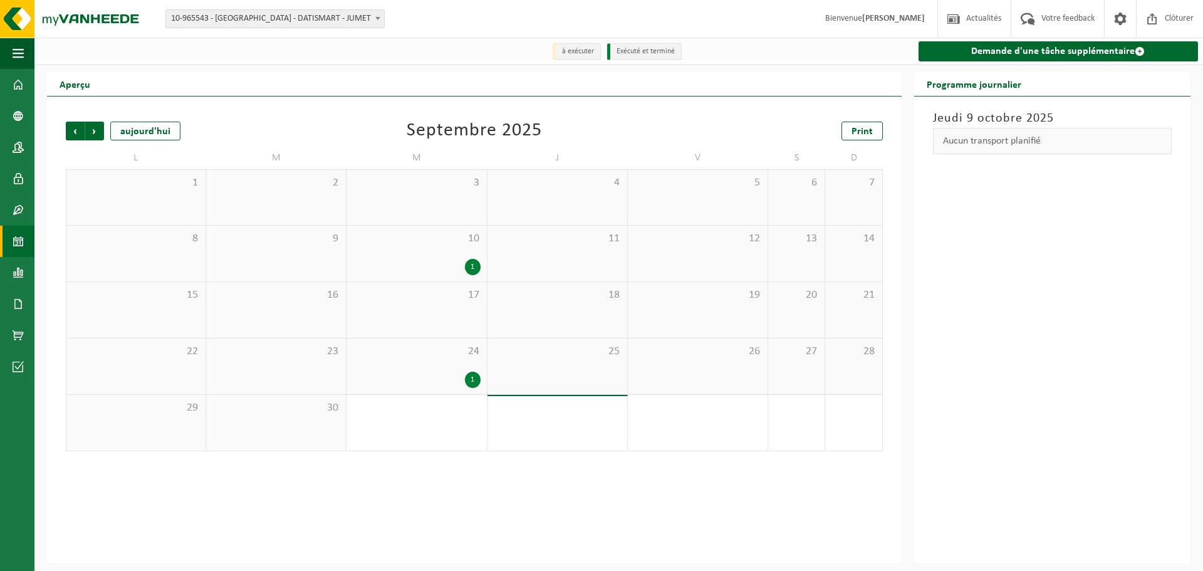
click at [71, 137] on span "Précédent" at bounding box center [75, 131] width 19 height 19
click at [69, 132] on span "Précédent" at bounding box center [75, 131] width 19 height 19
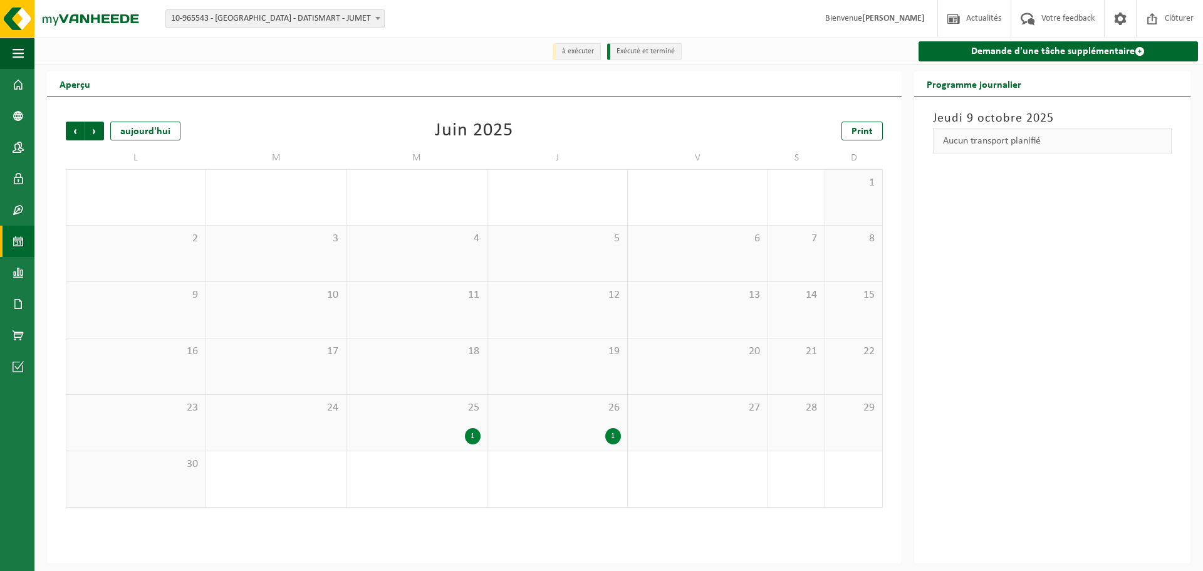
click at [69, 132] on span "Précédent" at bounding box center [75, 131] width 19 height 19
click at [67, 130] on span "Précédent" at bounding box center [75, 131] width 19 height 19
click at [100, 140] on span "Suivant" at bounding box center [94, 131] width 19 height 19
click at [98, 136] on span "Suivant" at bounding box center [94, 131] width 19 height 19
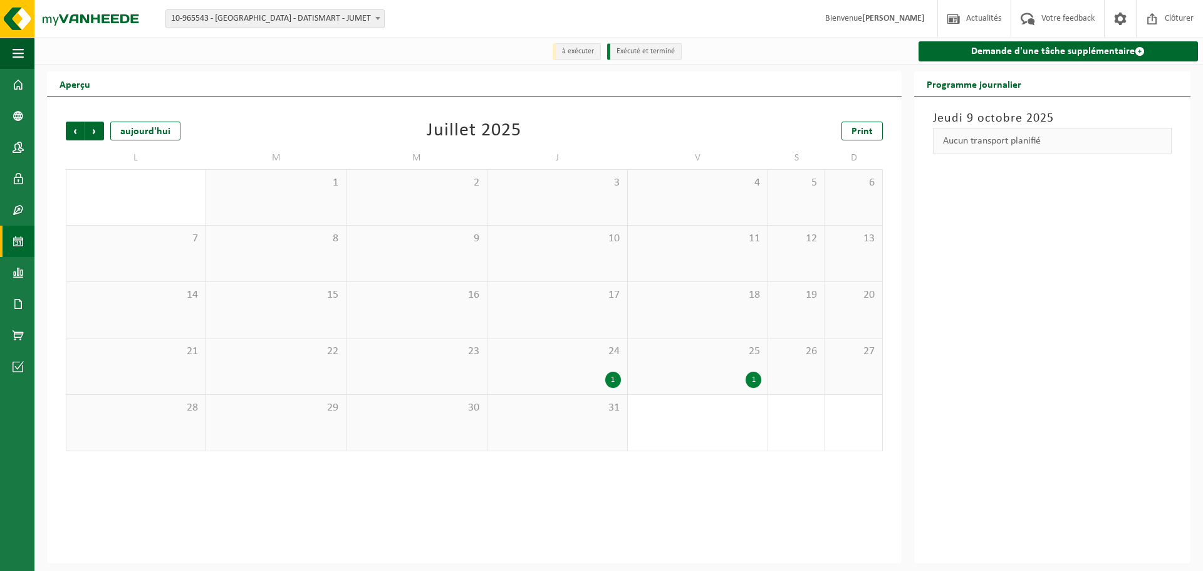
click at [98, 136] on span "Suivant" at bounding box center [94, 131] width 19 height 19
click at [93, 138] on span "Suivant" at bounding box center [94, 131] width 19 height 19
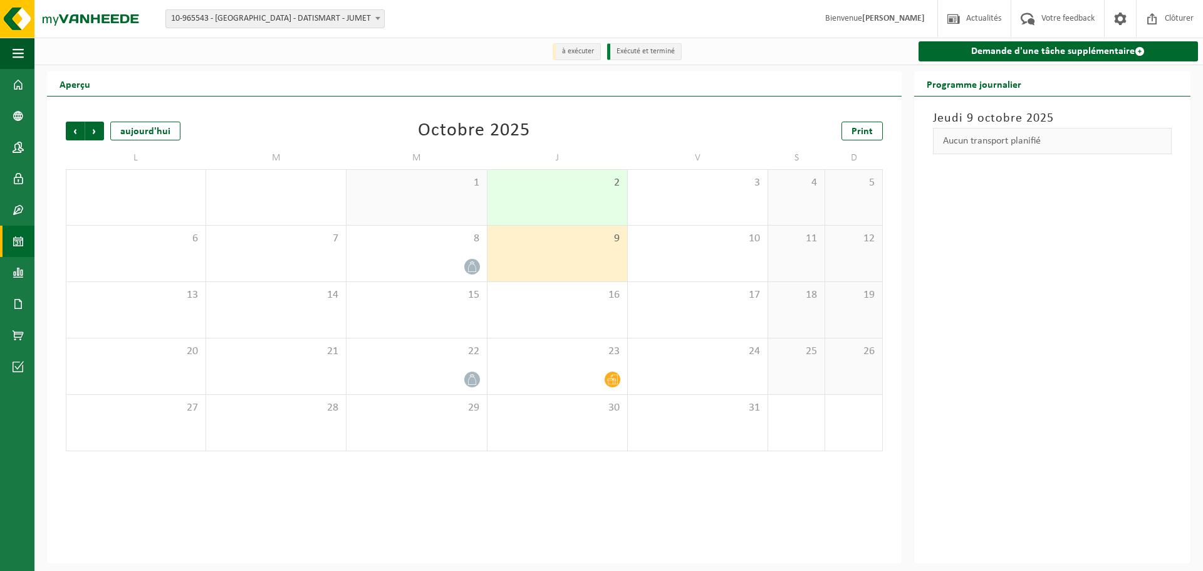
click at [93, 138] on span "Suivant" at bounding box center [94, 131] width 19 height 19
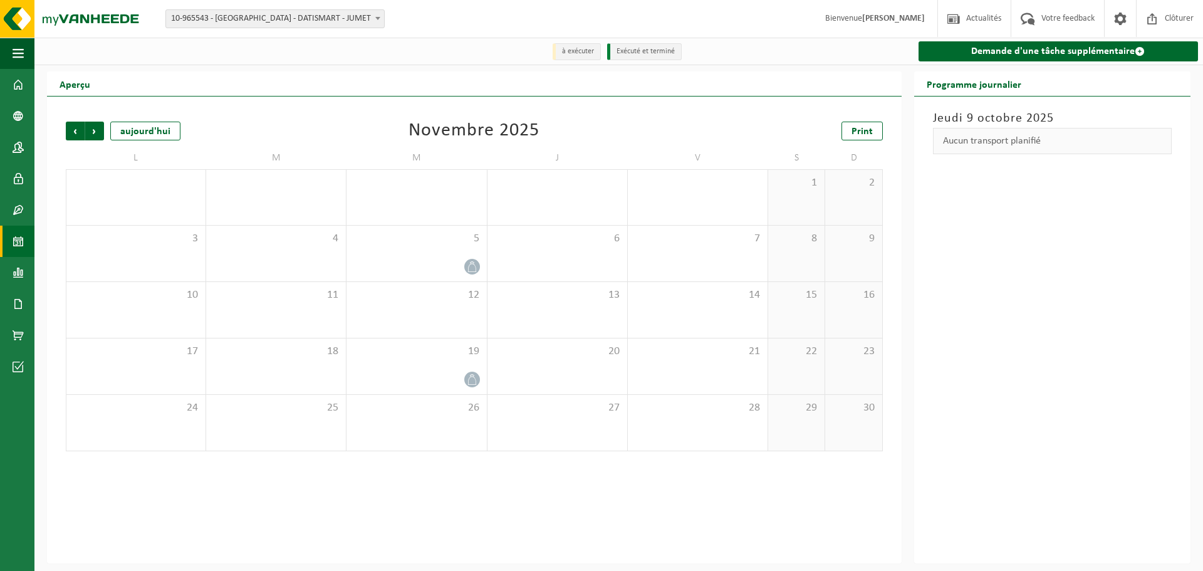
click at [93, 138] on span "Suivant" at bounding box center [94, 131] width 19 height 19
click at [74, 139] on span "Précédent" at bounding box center [75, 131] width 19 height 19
click at [70, 139] on span "Précédent" at bounding box center [75, 131] width 19 height 19
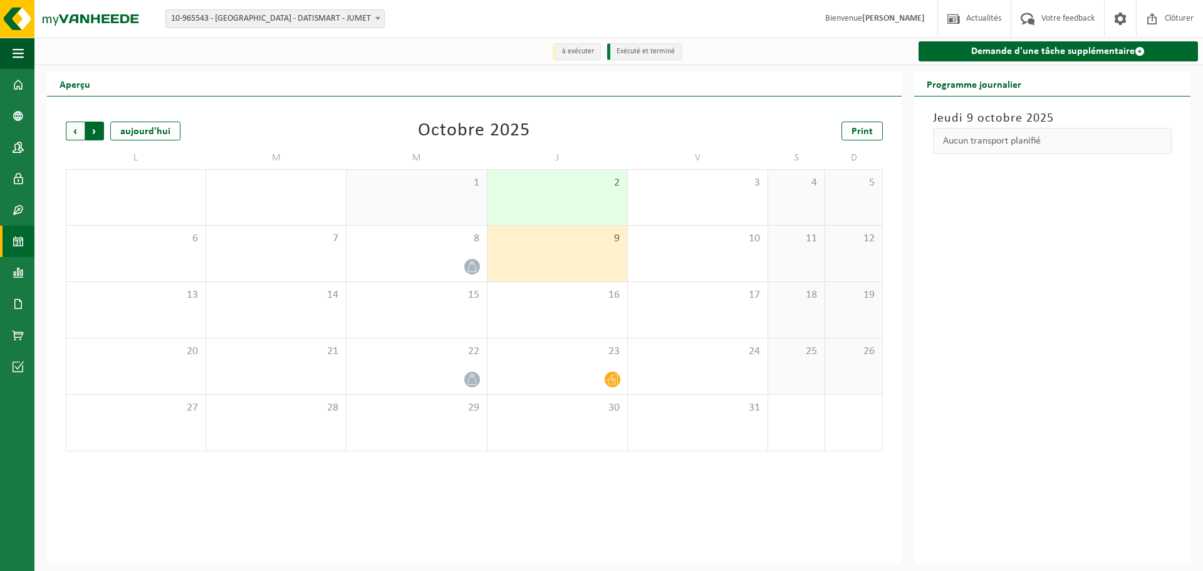
click at [81, 138] on span "Précédent" at bounding box center [75, 131] width 19 height 19
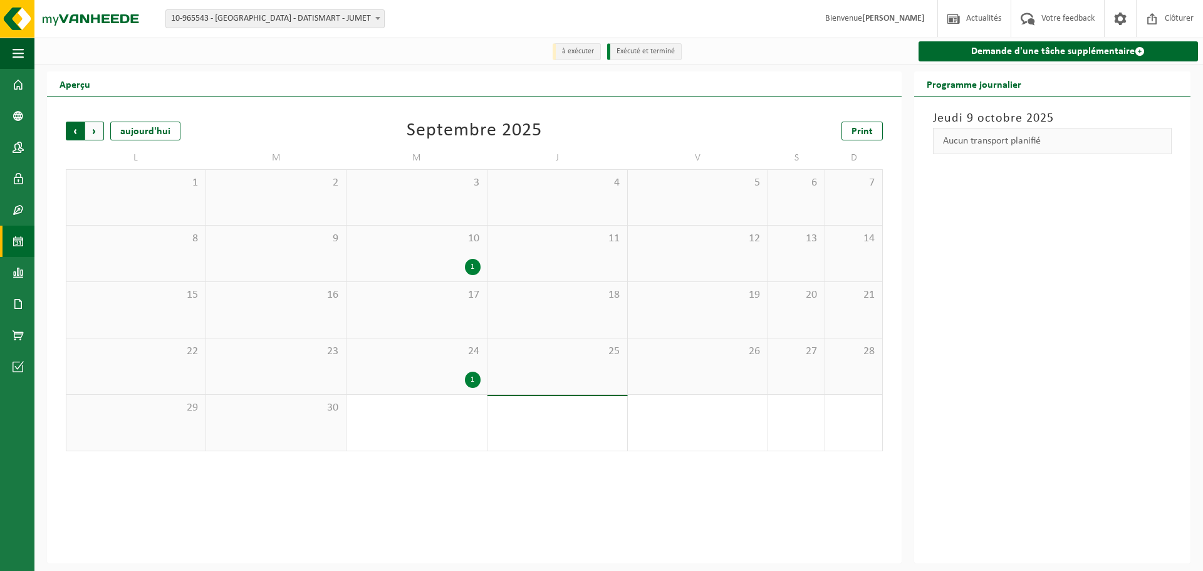
click at [90, 132] on span "Suivant" at bounding box center [94, 131] width 19 height 19
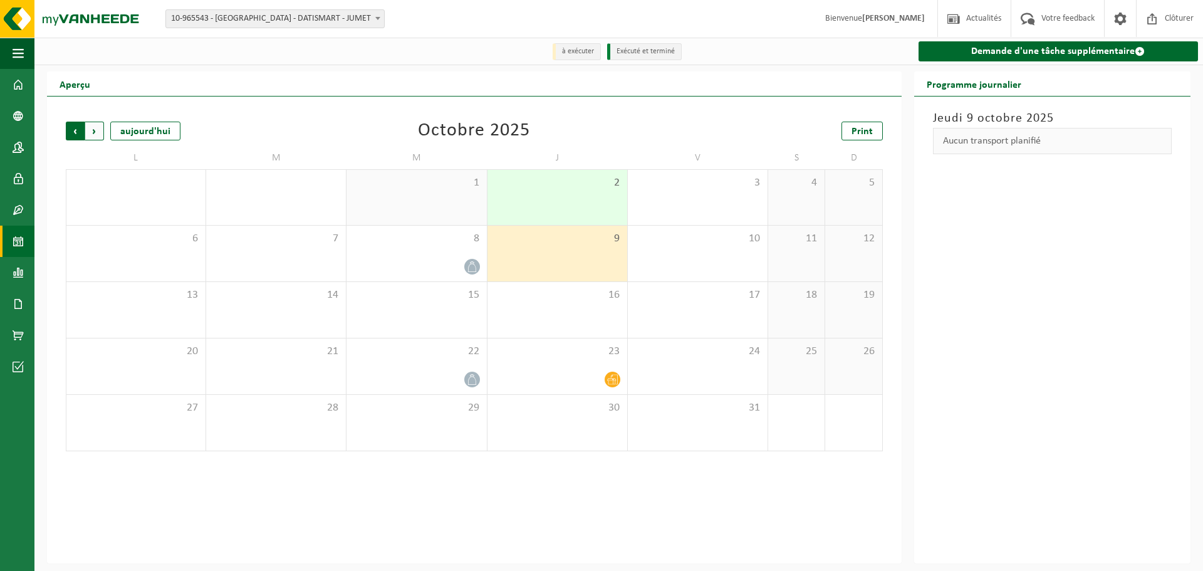
click at [98, 125] on span "Suivant" at bounding box center [94, 131] width 19 height 19
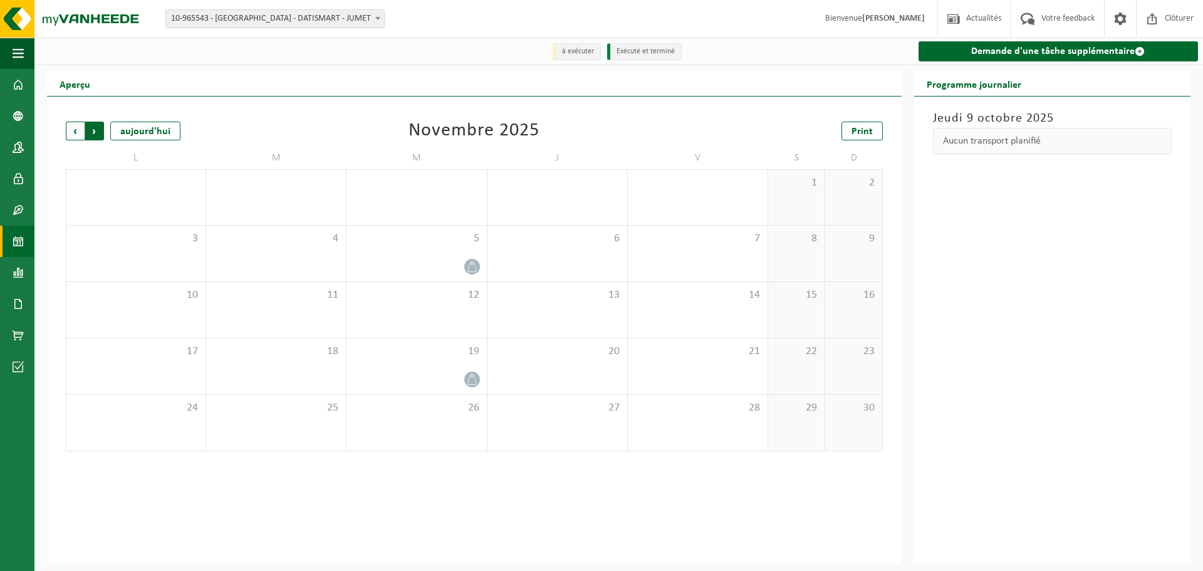
click at [80, 138] on span "Précédent" at bounding box center [75, 131] width 19 height 19
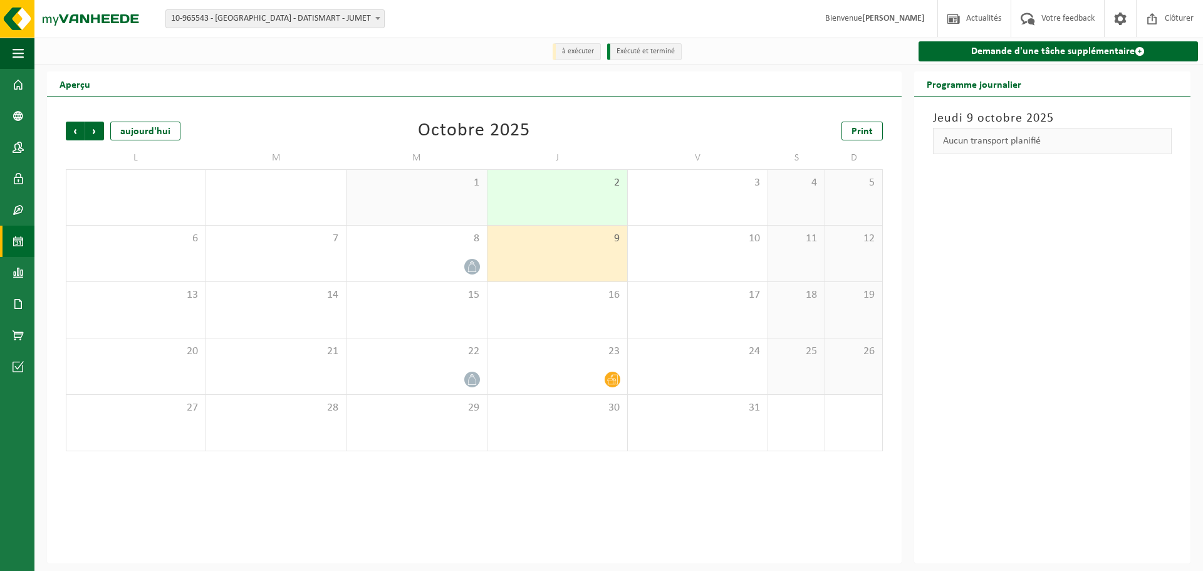
click at [1011, 300] on div "[DATE] Aucun transport planifié" at bounding box center [1052, 330] width 276 height 467
